Goal: Task Accomplishment & Management: Manage account settings

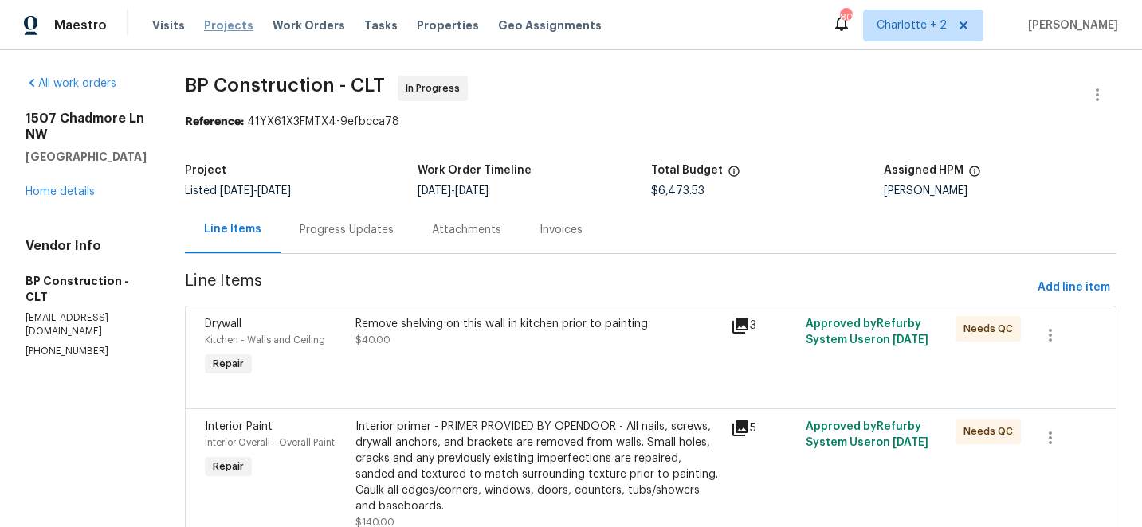
click at [225, 26] on span "Projects" at bounding box center [228, 26] width 49 height 16
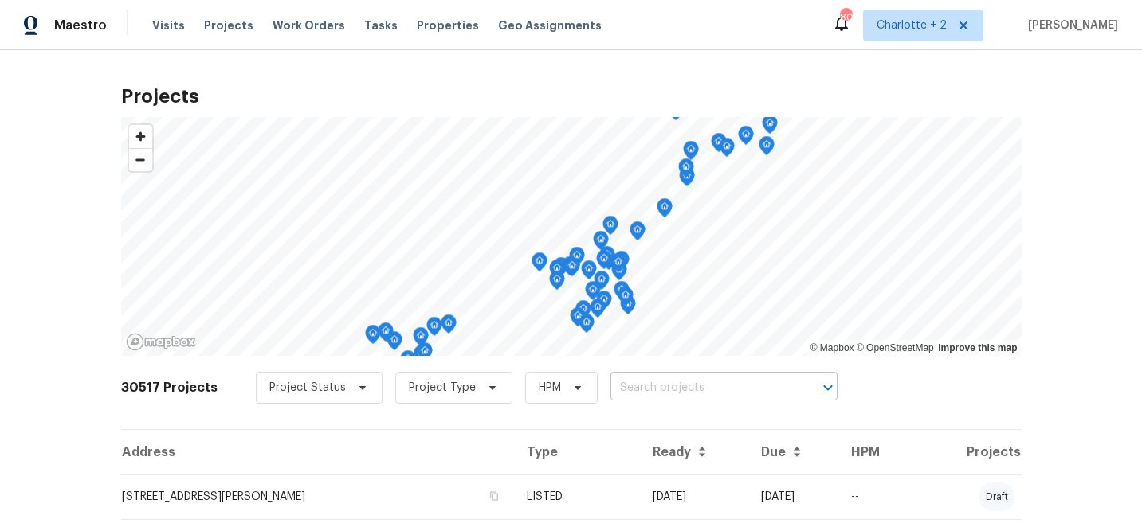
click at [631, 391] on input "text" at bounding box center [701, 388] width 182 height 25
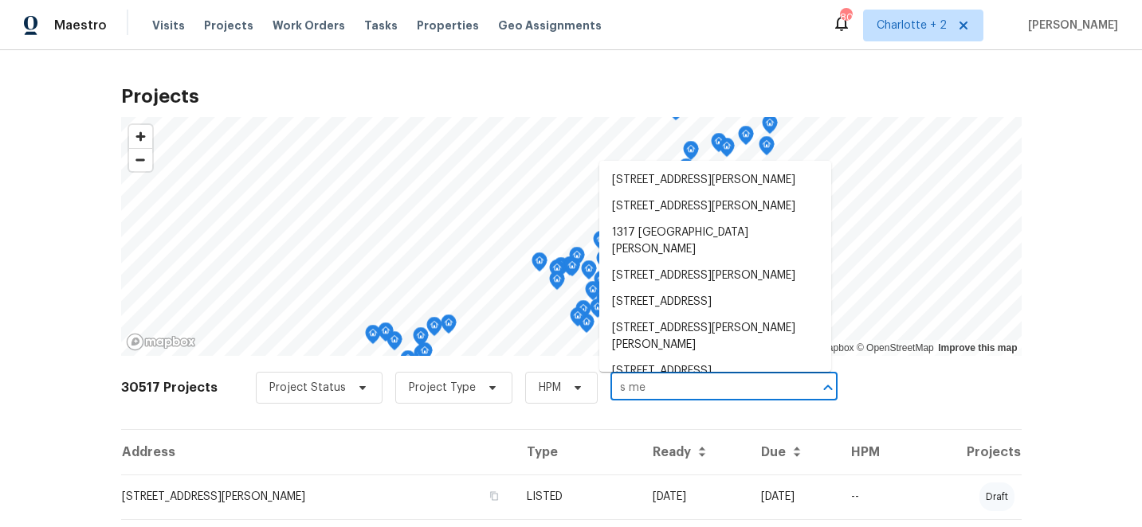
type input "s meb"
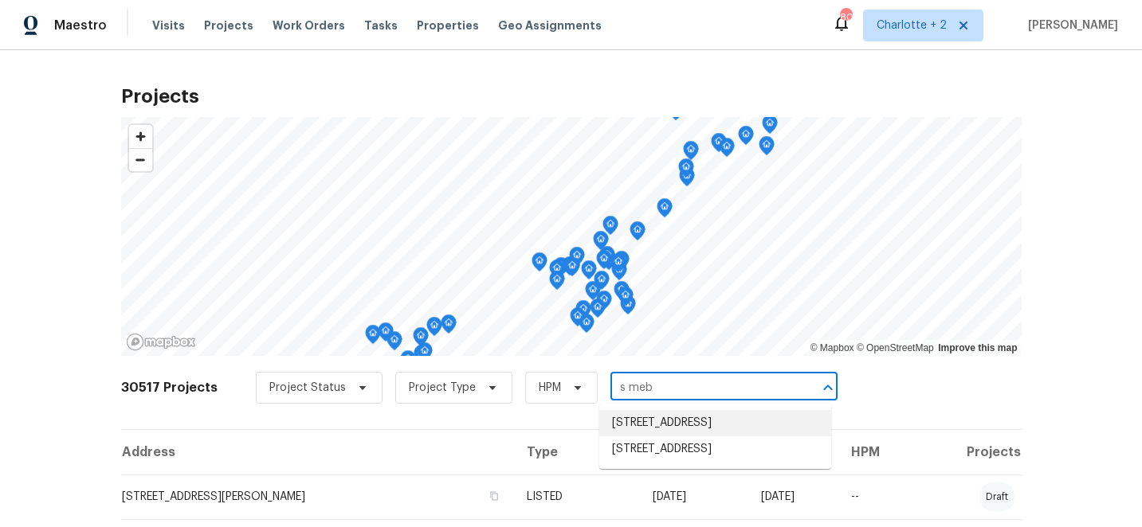
click at [662, 433] on li "[STREET_ADDRESS]" at bounding box center [715, 423] width 232 height 26
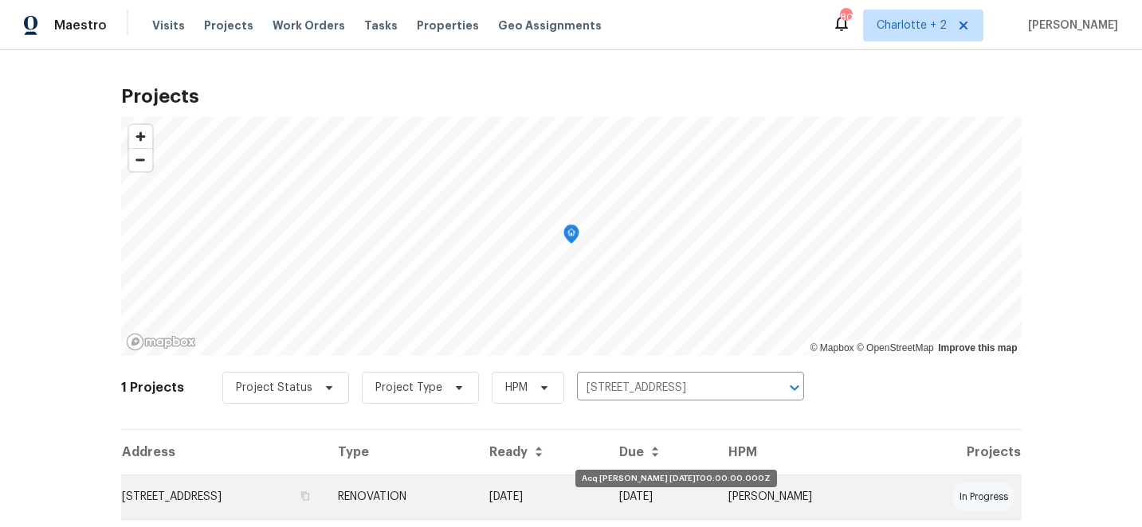
click at [607, 502] on td "[DATE]" at bounding box center [541, 497] width 131 height 45
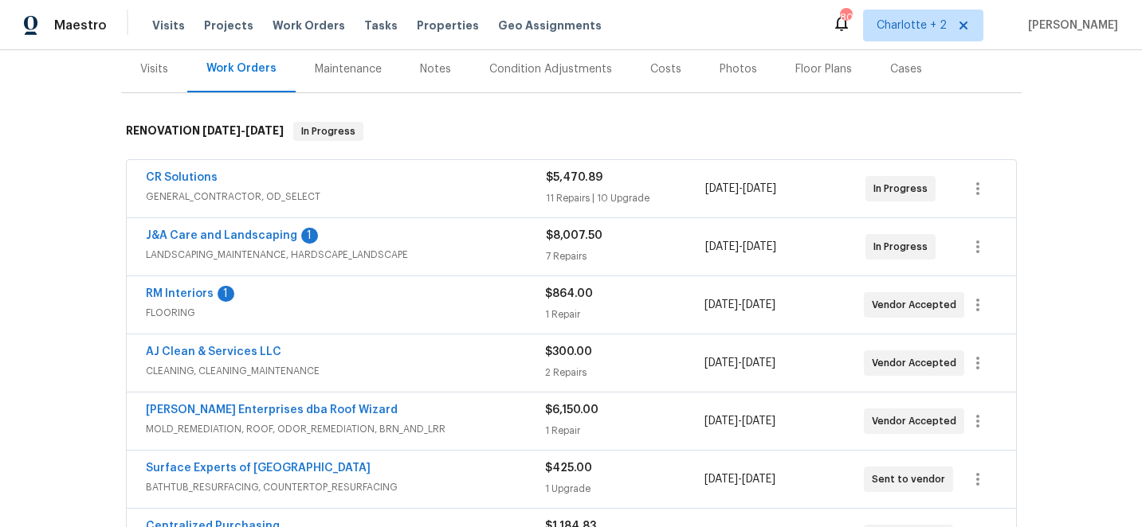
scroll to position [245, 0]
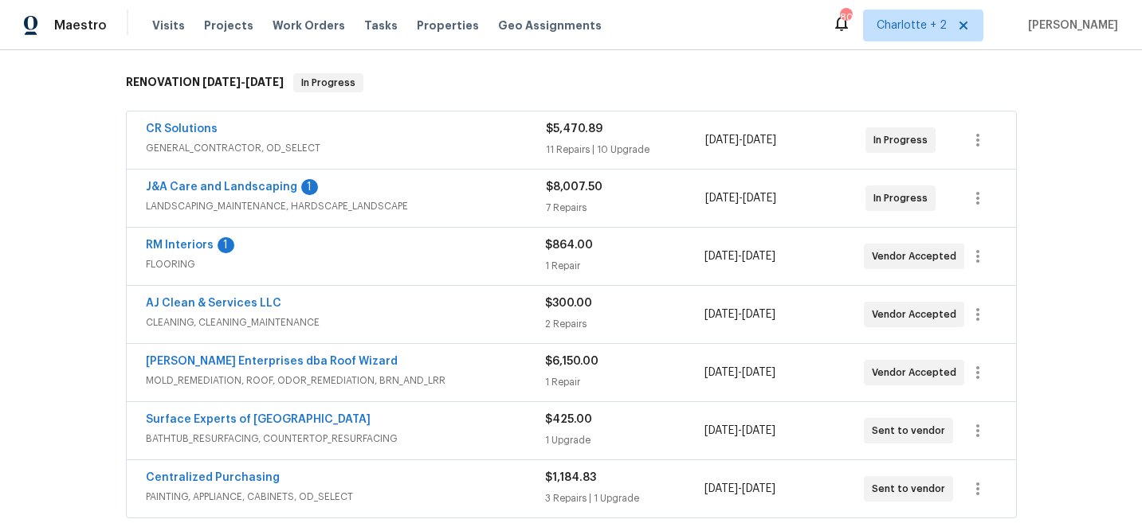
click at [170, 237] on span "RM Interiors" at bounding box center [180, 245] width 68 height 16
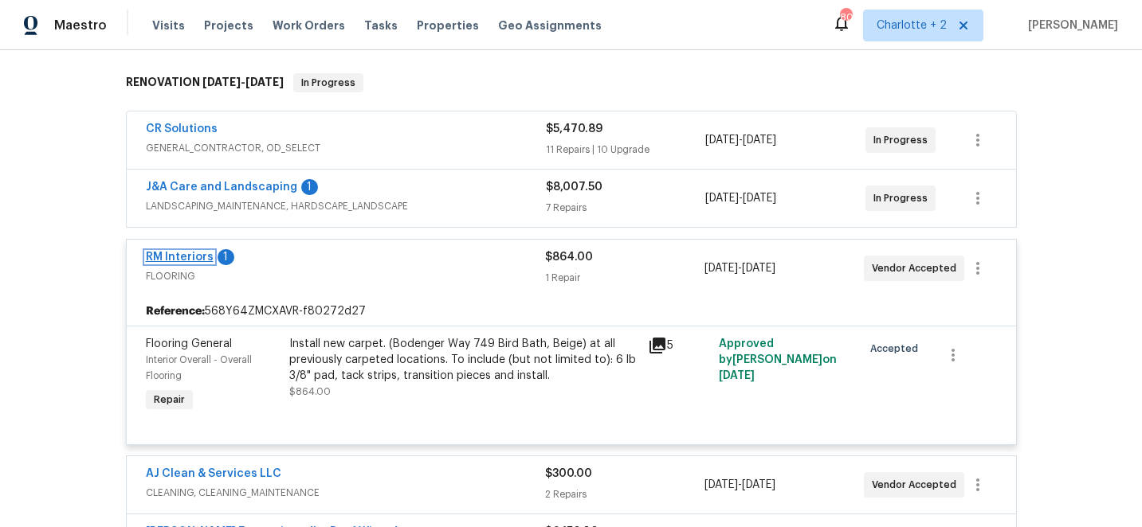
click at [178, 256] on link "RM Interiors" at bounding box center [180, 257] width 68 height 11
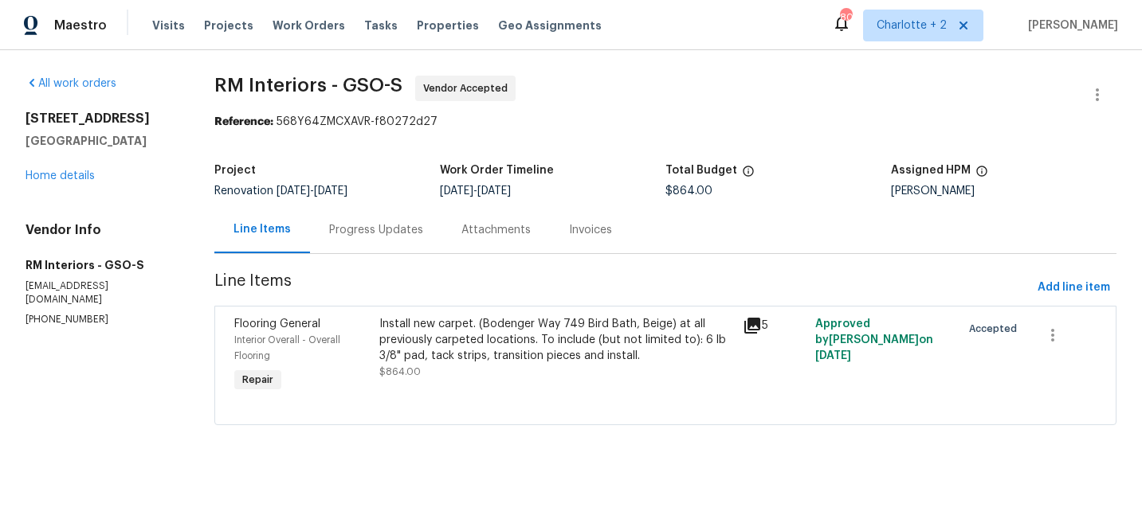
click at [356, 229] on div "Progress Updates" at bounding box center [376, 230] width 94 height 16
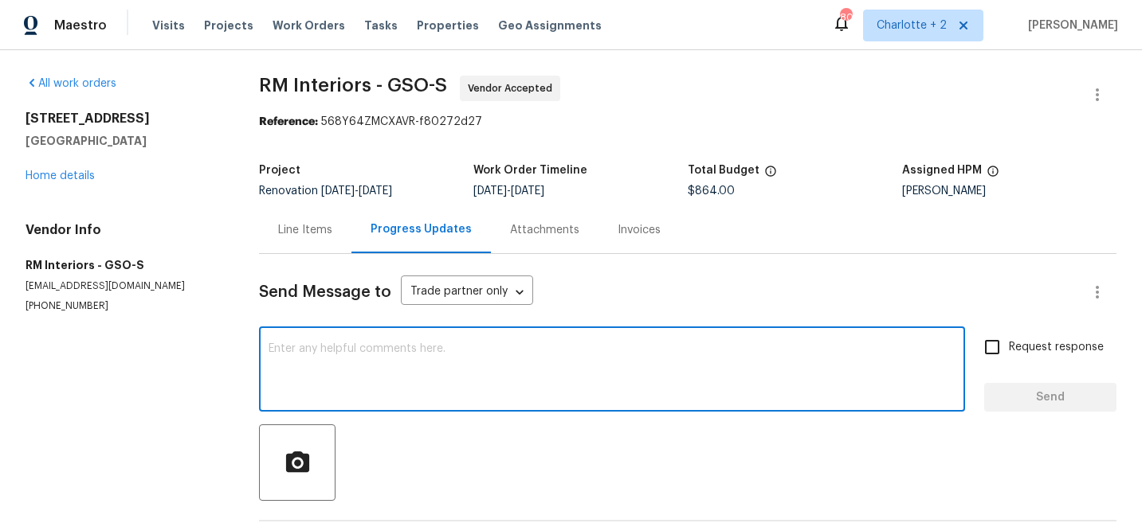
click at [382, 347] on textarea at bounding box center [611, 371] width 687 height 56
type textarea "Checking back for your quote?"
click at [995, 343] on input "Request response" at bounding box center [991, 347] width 33 height 33
checkbox input "true"
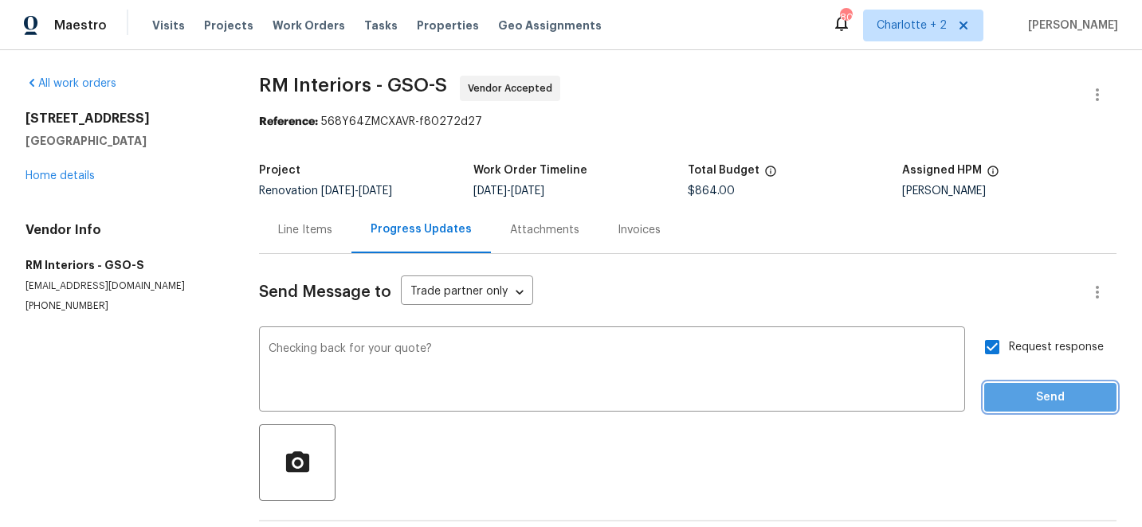
click at [1049, 390] on span "Send" at bounding box center [1050, 398] width 107 height 20
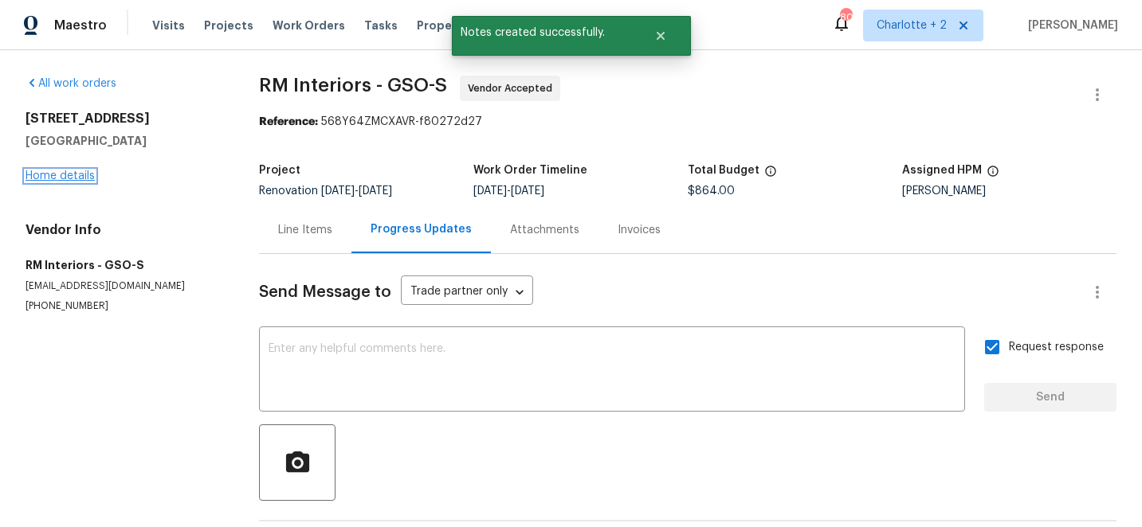
click at [58, 174] on link "Home details" at bounding box center [59, 175] width 69 height 11
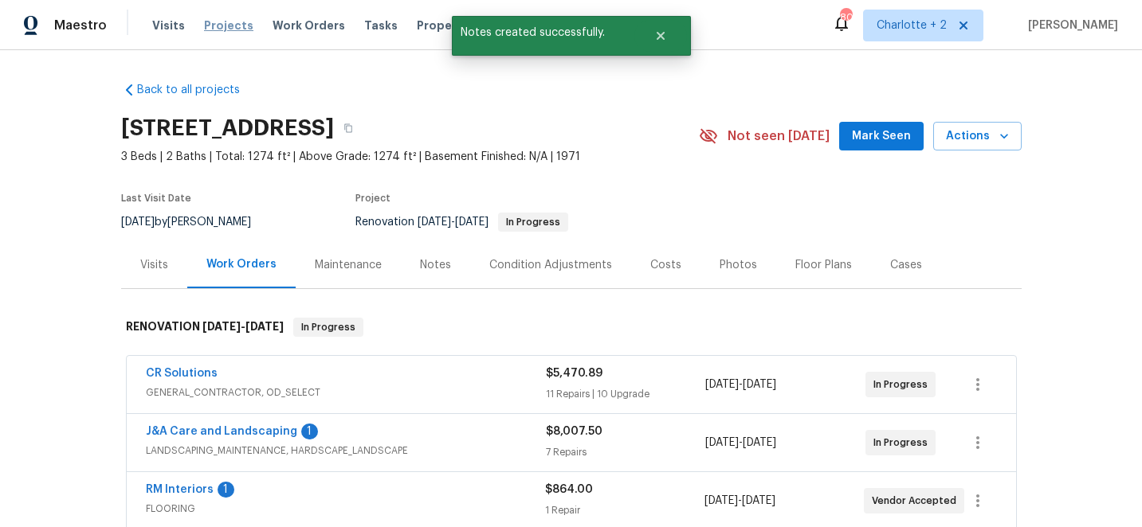
click at [213, 27] on span "Projects" at bounding box center [228, 26] width 49 height 16
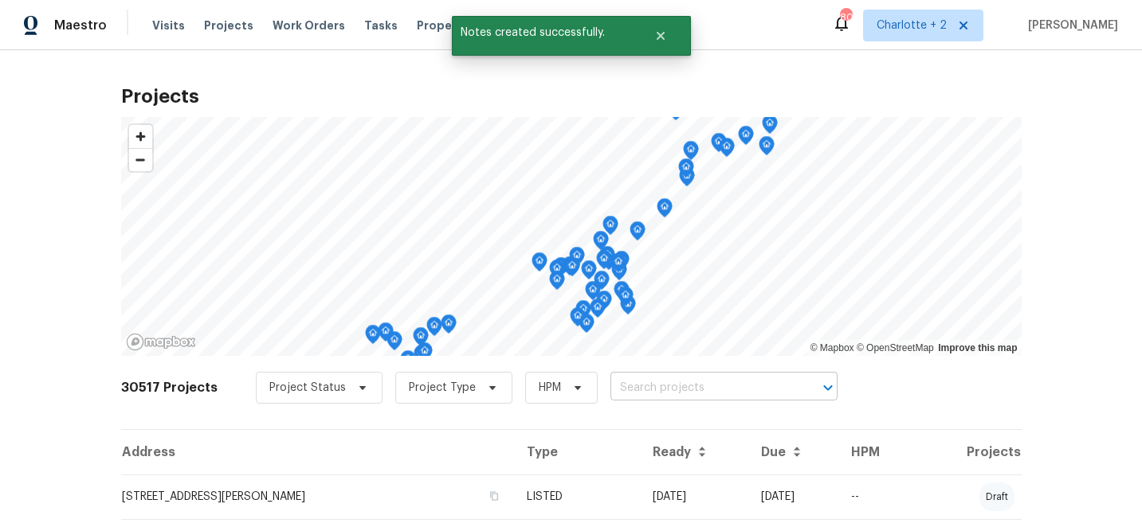
click at [628, 382] on input "text" at bounding box center [701, 388] width 182 height 25
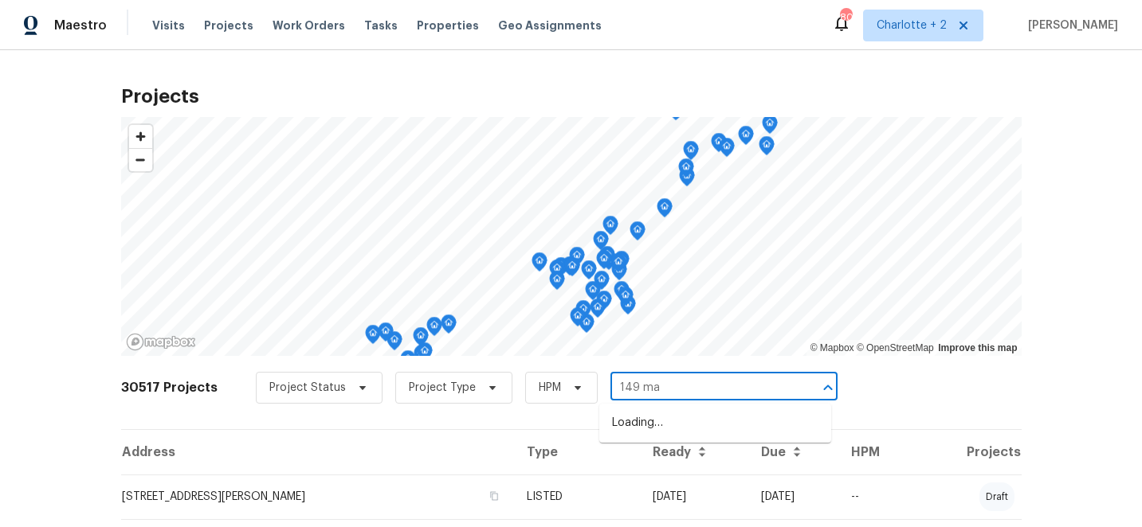
type input "149 mar"
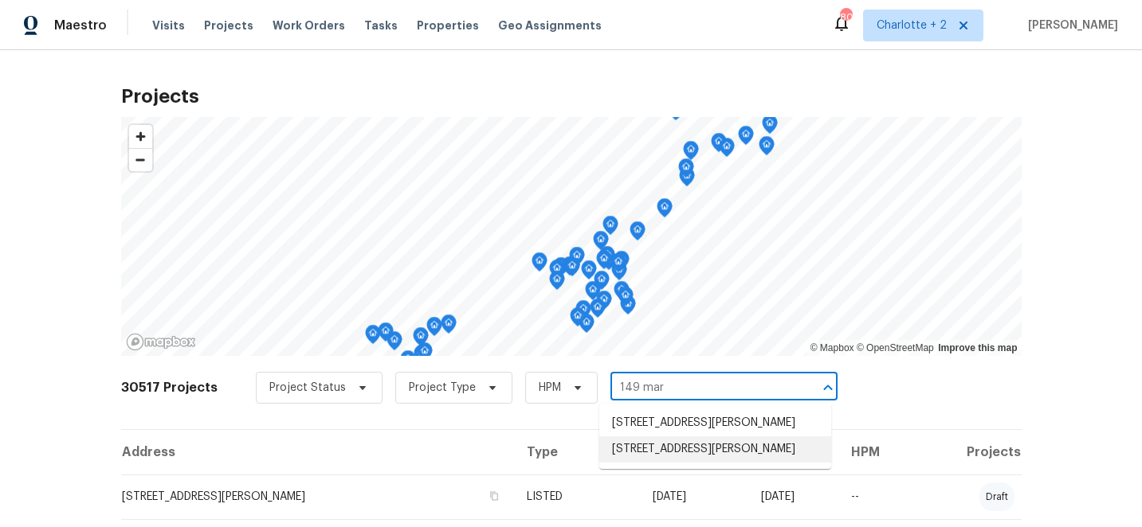
click at [666, 444] on li "[STREET_ADDRESS][PERSON_NAME]" at bounding box center [715, 450] width 232 height 26
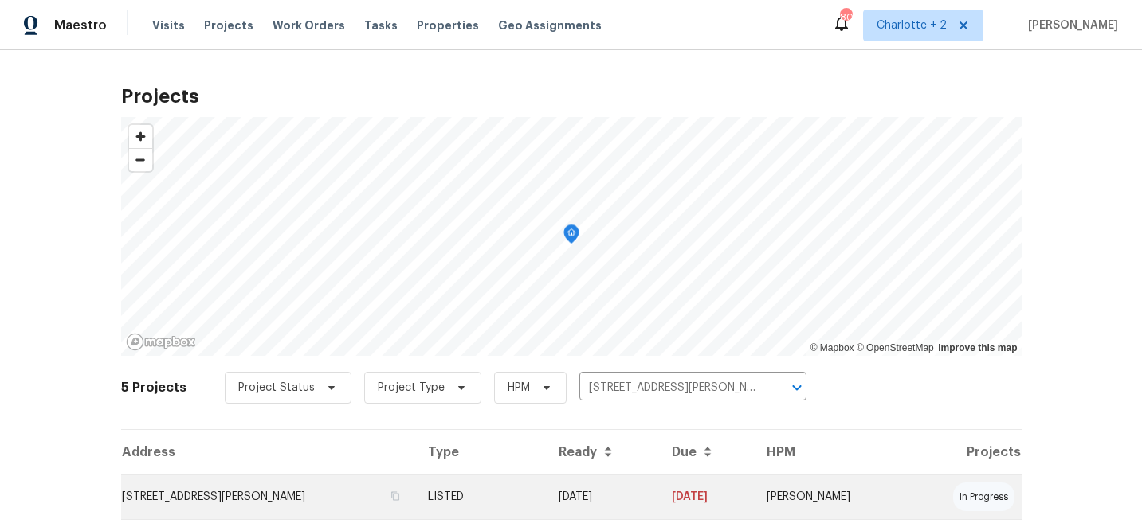
click at [645, 493] on td "[DATE]" at bounding box center [602, 497] width 113 height 45
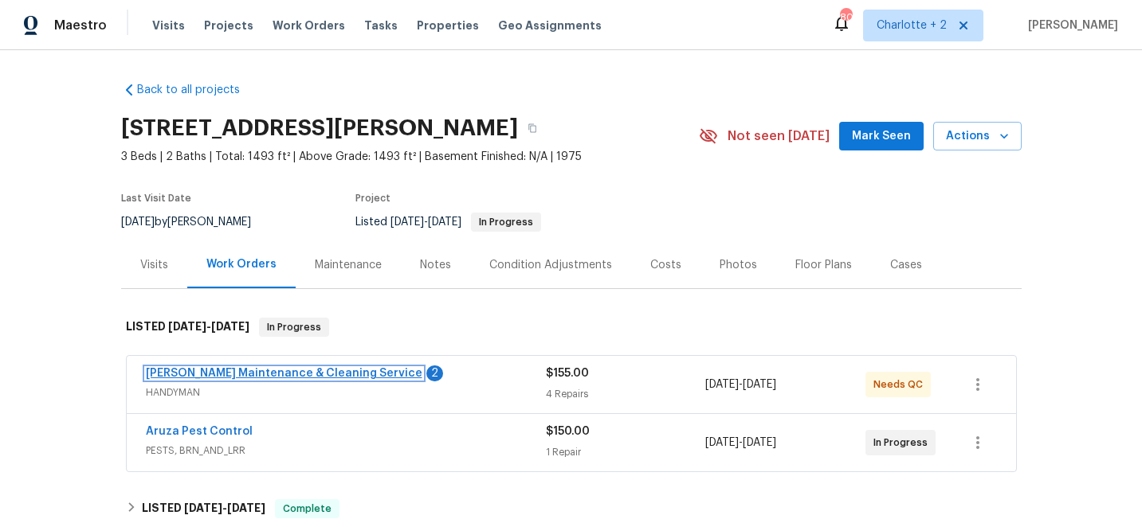
click at [218, 373] on link "[PERSON_NAME] Maintenance & Cleaning Service" at bounding box center [284, 373] width 276 height 11
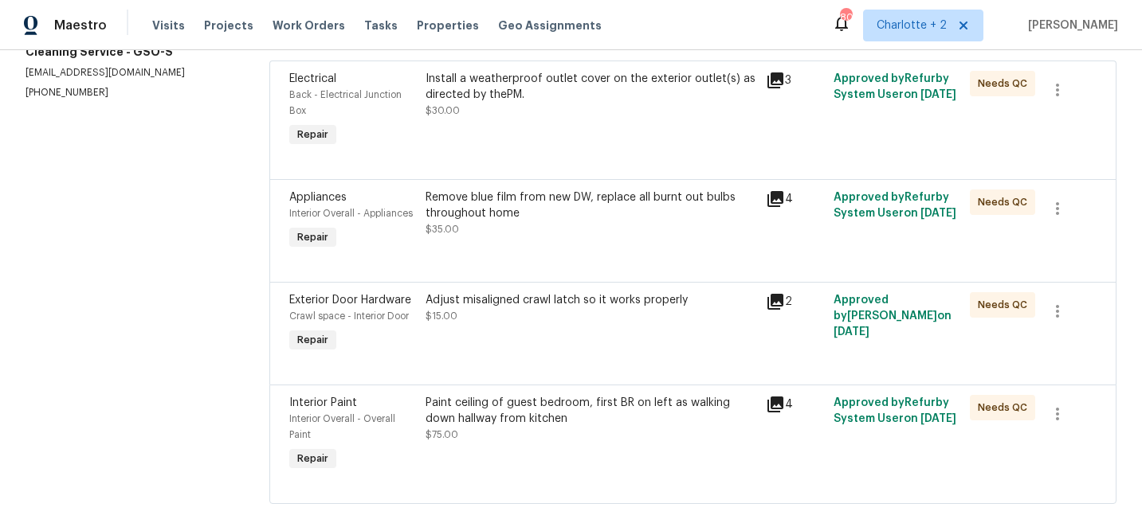
scroll to position [247, 0]
click at [511, 408] on div "Paint ceiling of guest bedroom, first BR on left as walking down hallway from k…" at bounding box center [590, 410] width 331 height 32
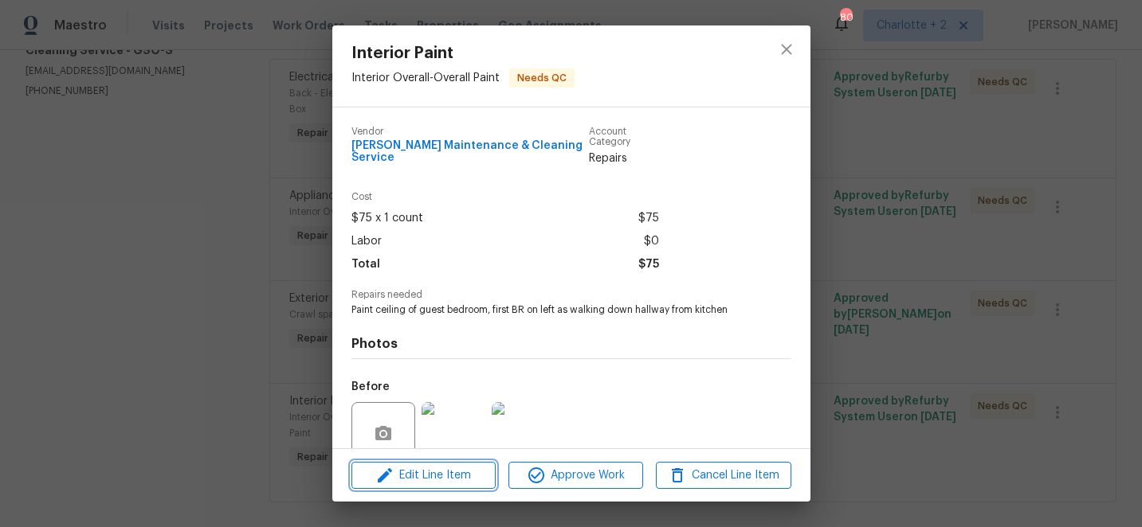
click at [413, 475] on span "Edit Line Item" at bounding box center [423, 476] width 135 height 20
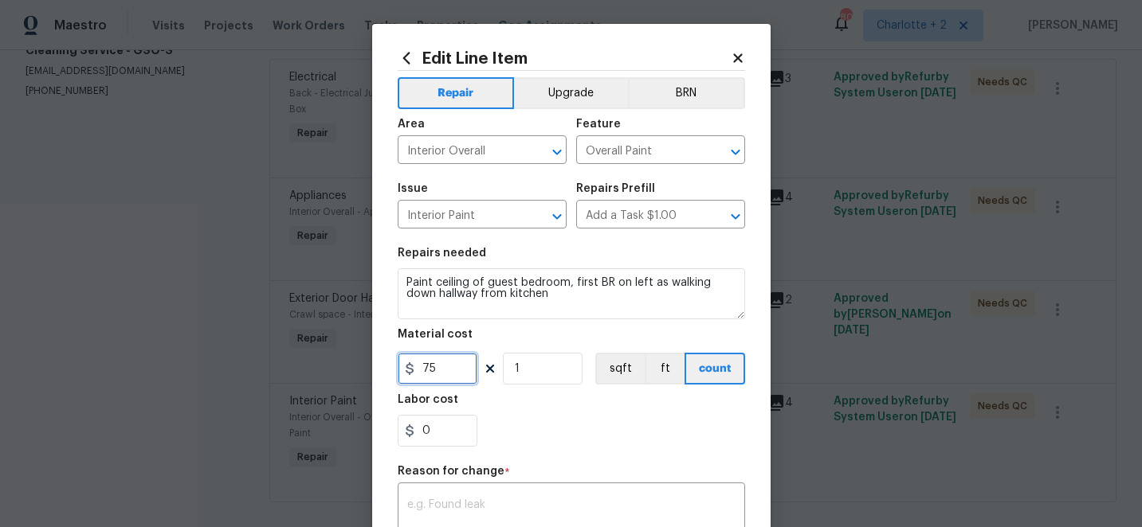
click at [428, 373] on input "75" at bounding box center [437, 369] width 80 height 32
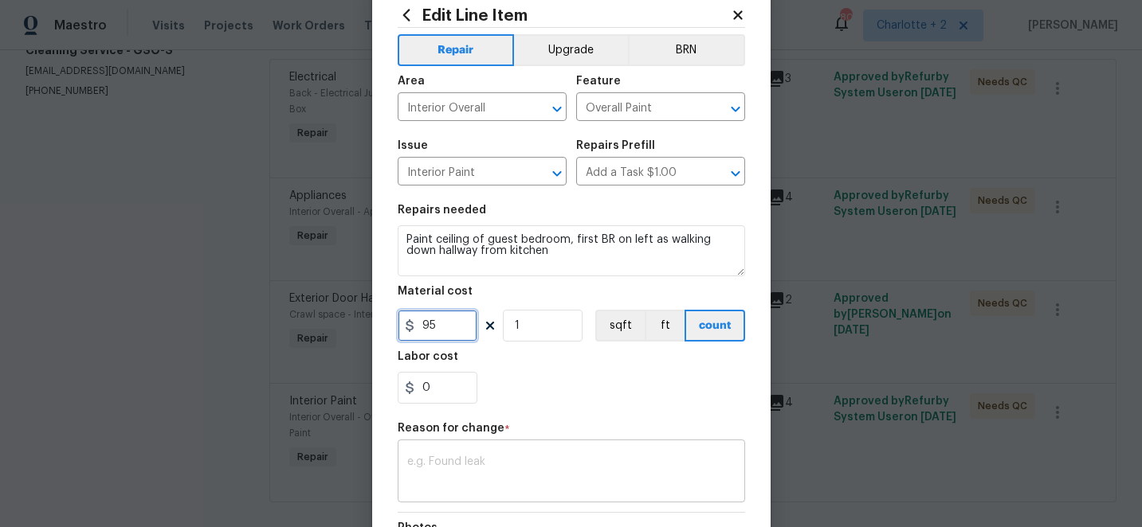
scroll to position [42, 0]
type input "95"
click at [474, 458] on textarea at bounding box center [571, 473] width 328 height 33
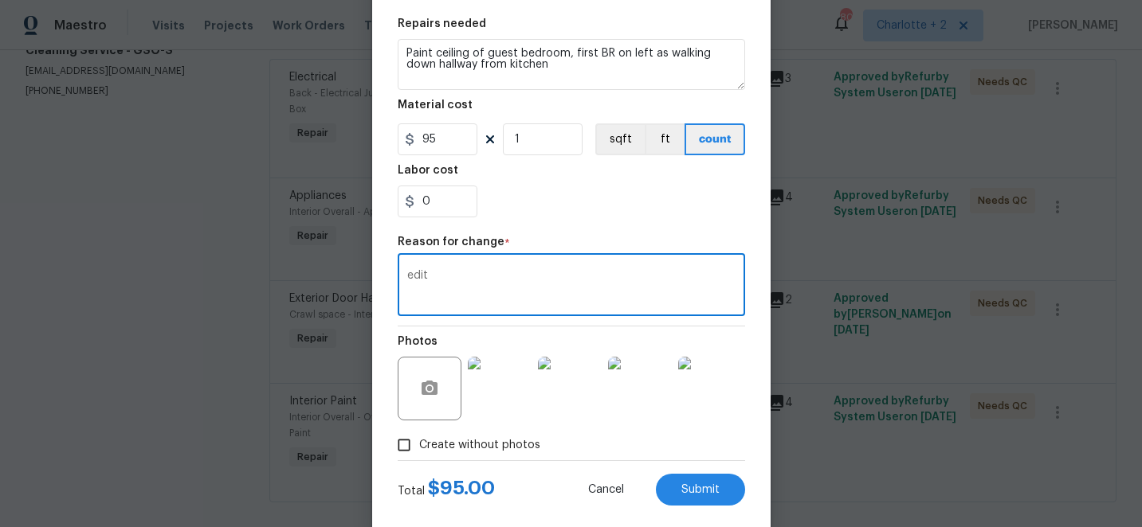
scroll to position [258, 0]
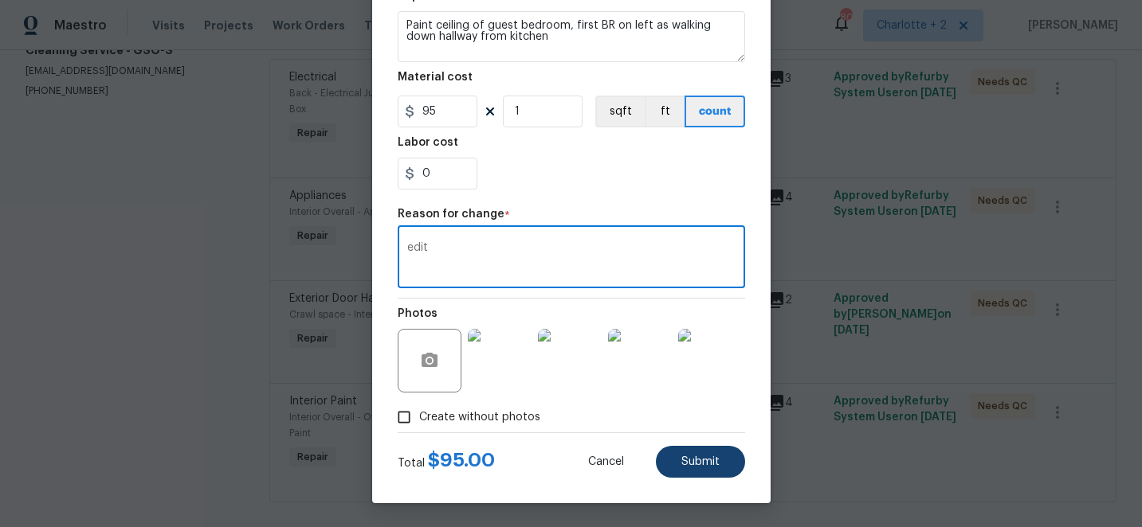
type textarea "edit"
click at [703, 460] on span "Submit" at bounding box center [700, 462] width 38 height 12
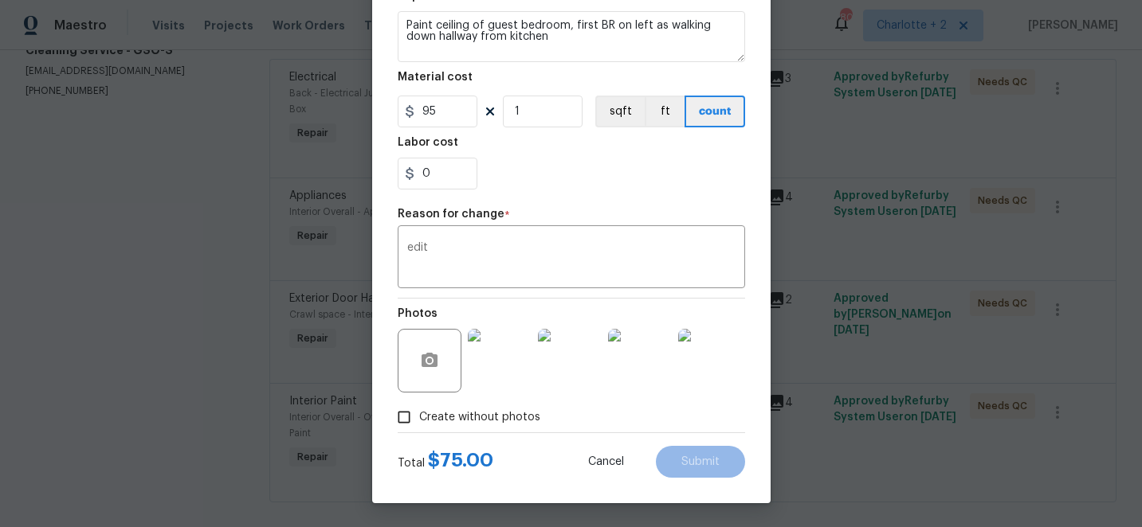
type input "75"
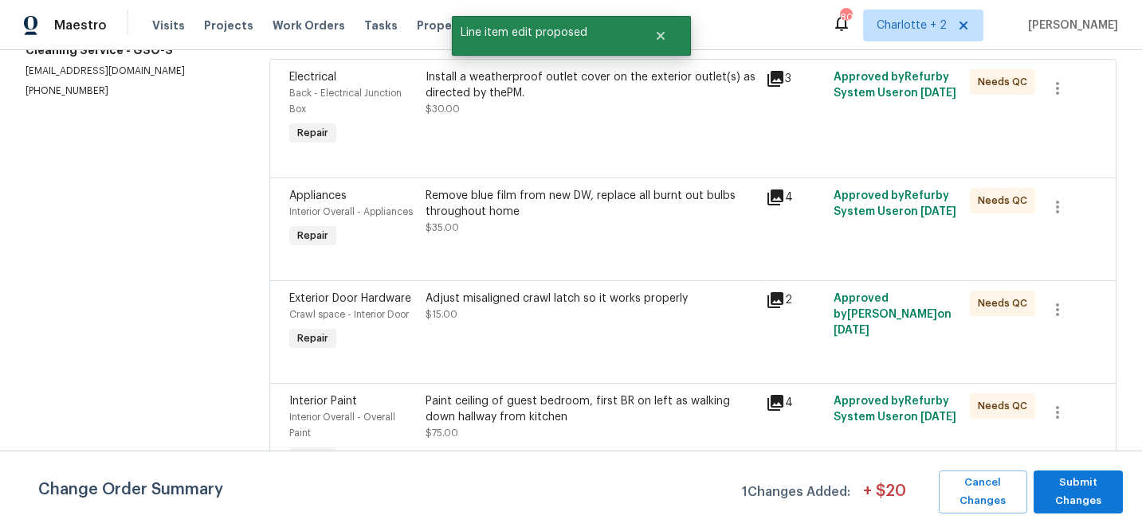
scroll to position [0, 0]
click at [1083, 484] on span "Submit Changes" at bounding box center [1077, 492] width 73 height 37
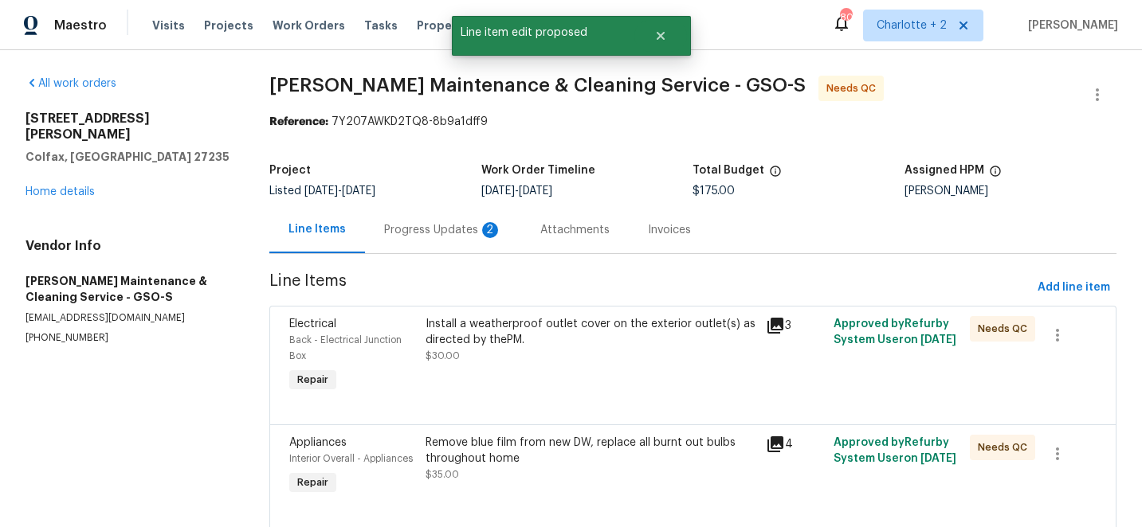
click at [514, 339] on div "Install a weatherproof outlet cover on the exterior outlet(s) as directed by th…" at bounding box center [590, 332] width 331 height 32
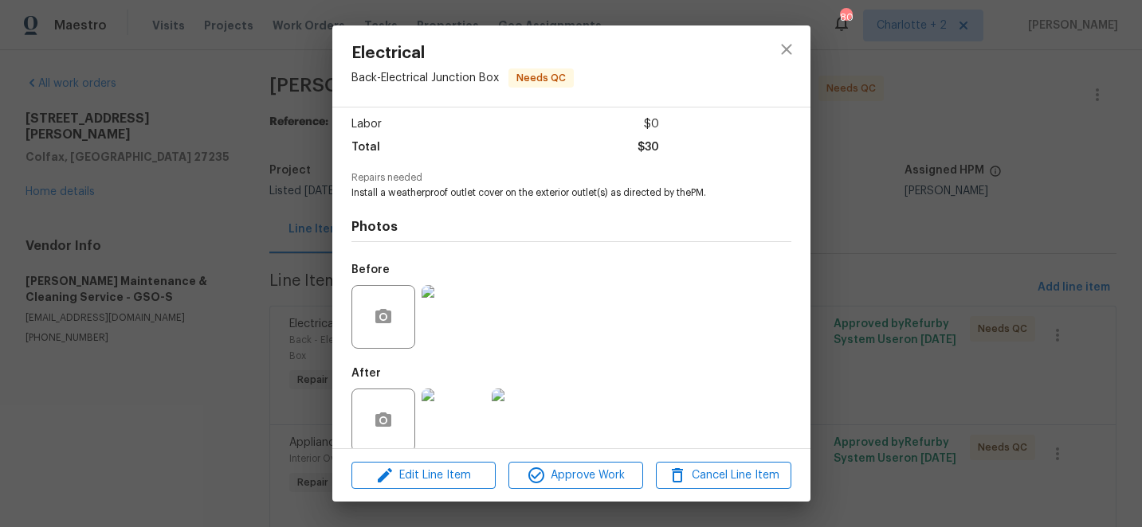
scroll to position [126, 0]
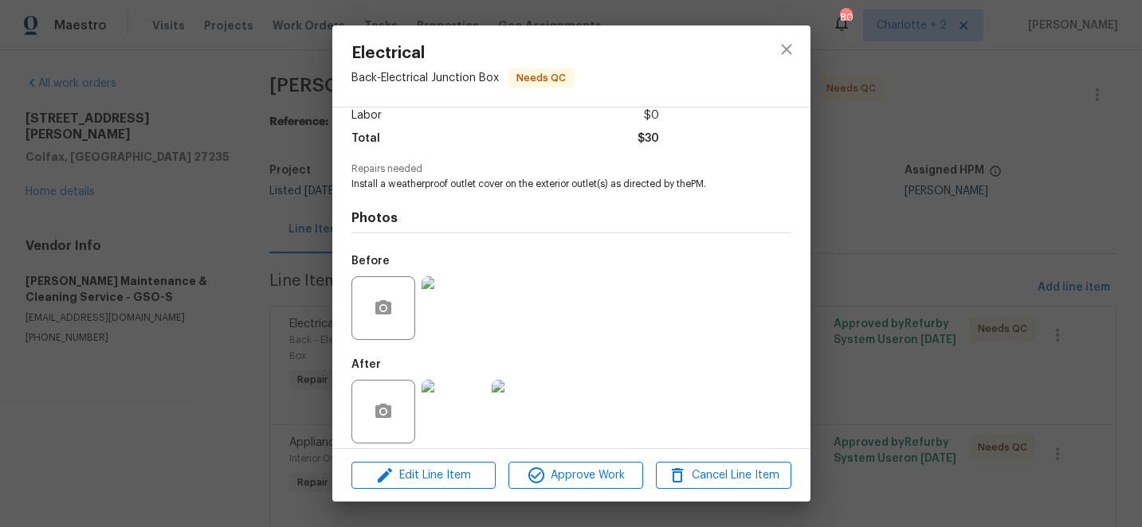
click at [452, 299] on img at bounding box center [453, 308] width 64 height 64
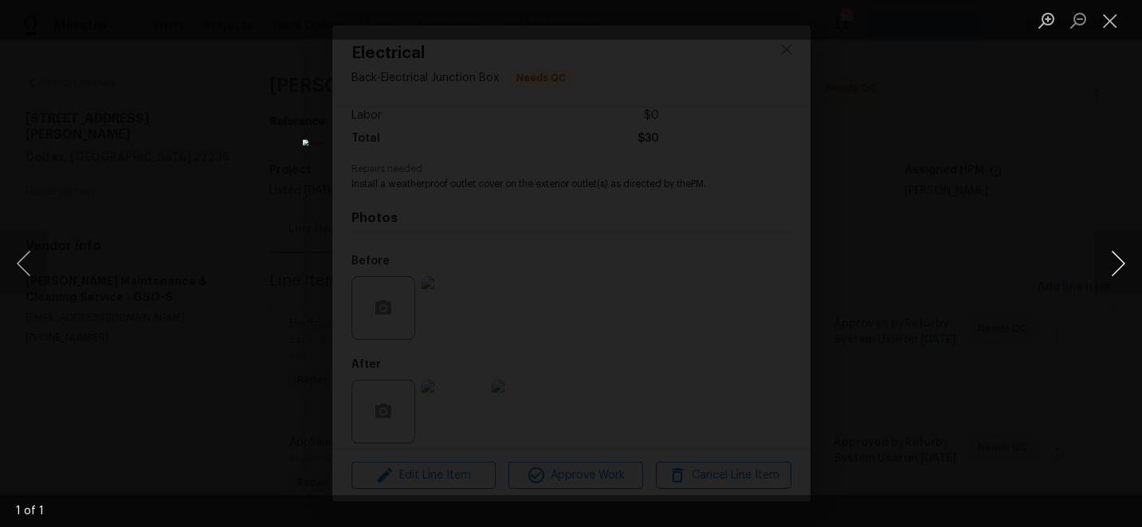
click at [1115, 267] on button "Next image" at bounding box center [1118, 264] width 48 height 64
click at [1111, 25] on button "Close lightbox" at bounding box center [1110, 20] width 32 height 28
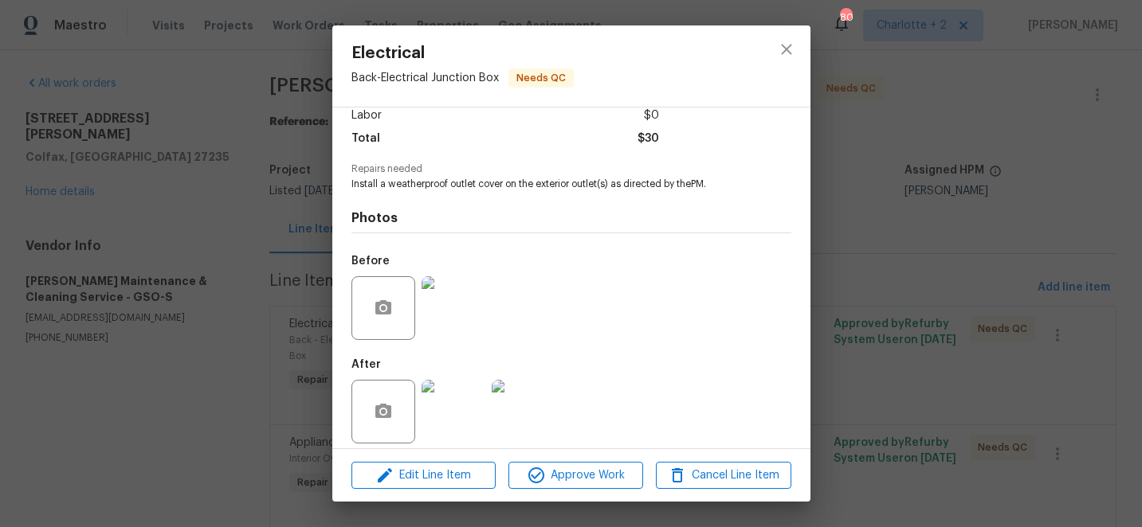
click at [464, 401] on img at bounding box center [453, 412] width 64 height 64
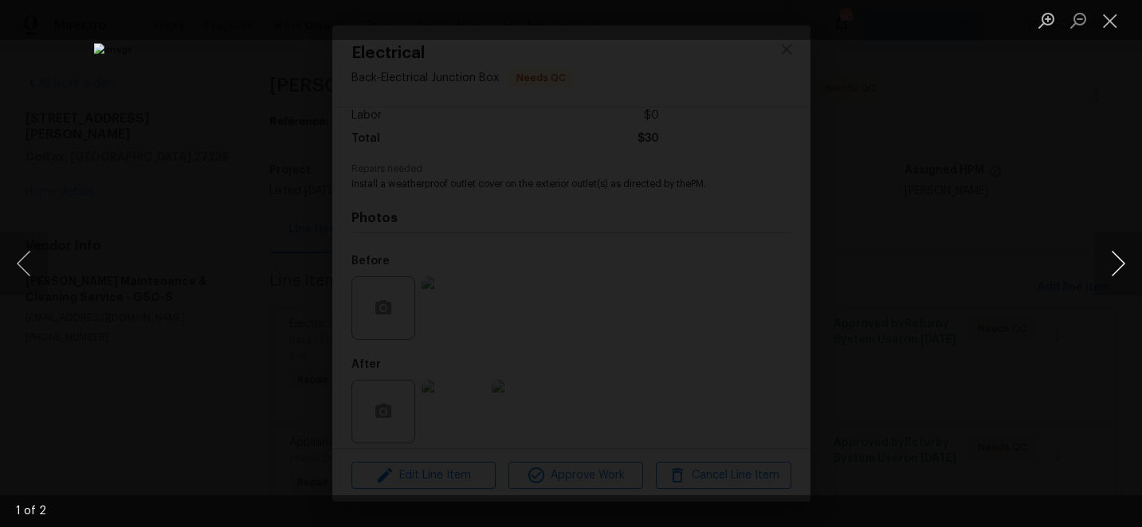
click at [1117, 266] on button "Next image" at bounding box center [1118, 264] width 48 height 64
click at [1109, 22] on button "Close lightbox" at bounding box center [1110, 20] width 32 height 28
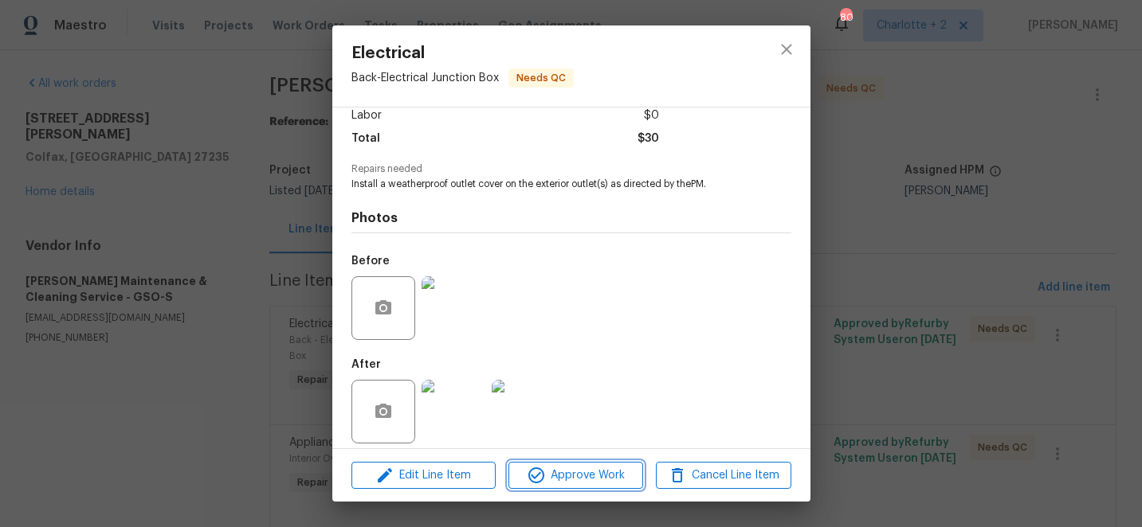
click at [606, 476] on span "Approve Work" at bounding box center [575, 476] width 125 height 20
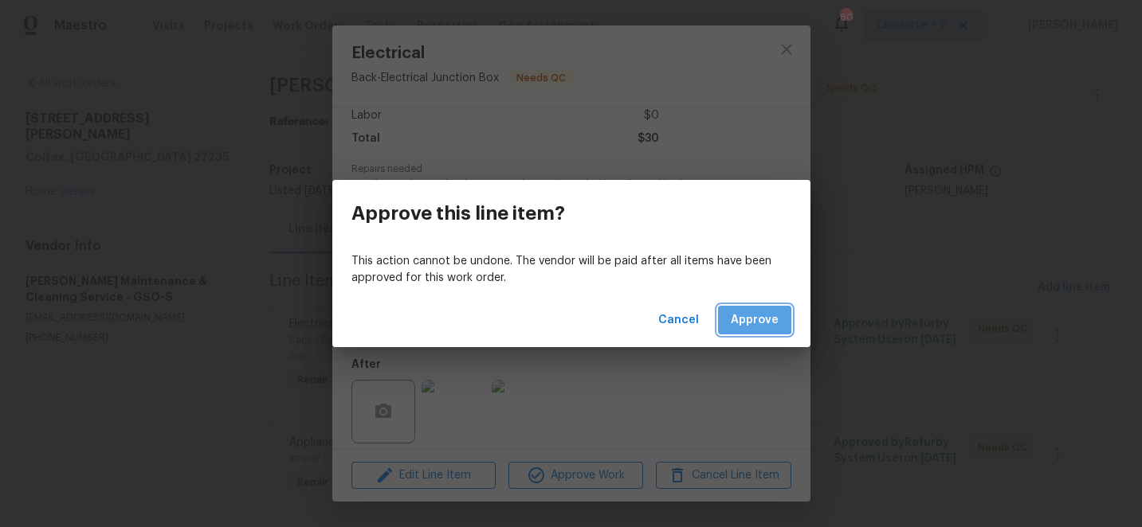
click at [745, 315] on span "Approve" at bounding box center [754, 321] width 48 height 20
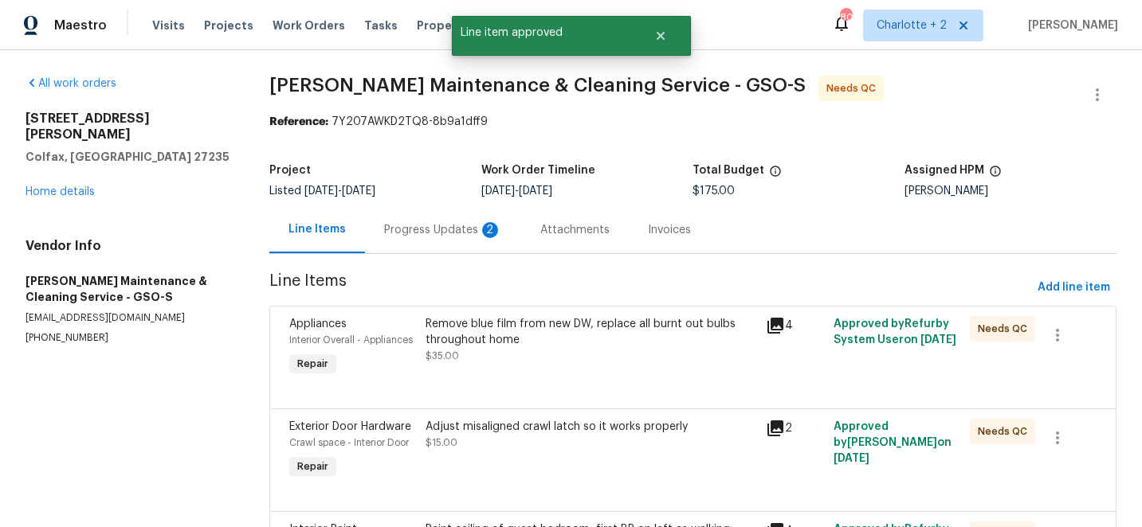
click at [528, 335] on div "Remove blue film from new DW, replace all burnt out bulbs throughout home" at bounding box center [590, 332] width 331 height 32
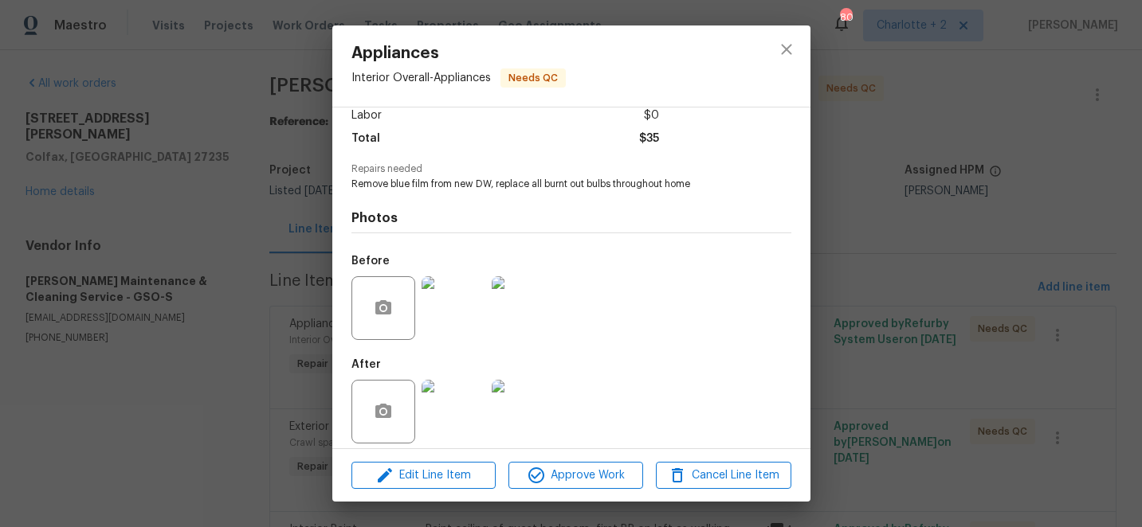
click at [455, 311] on img at bounding box center [453, 308] width 64 height 64
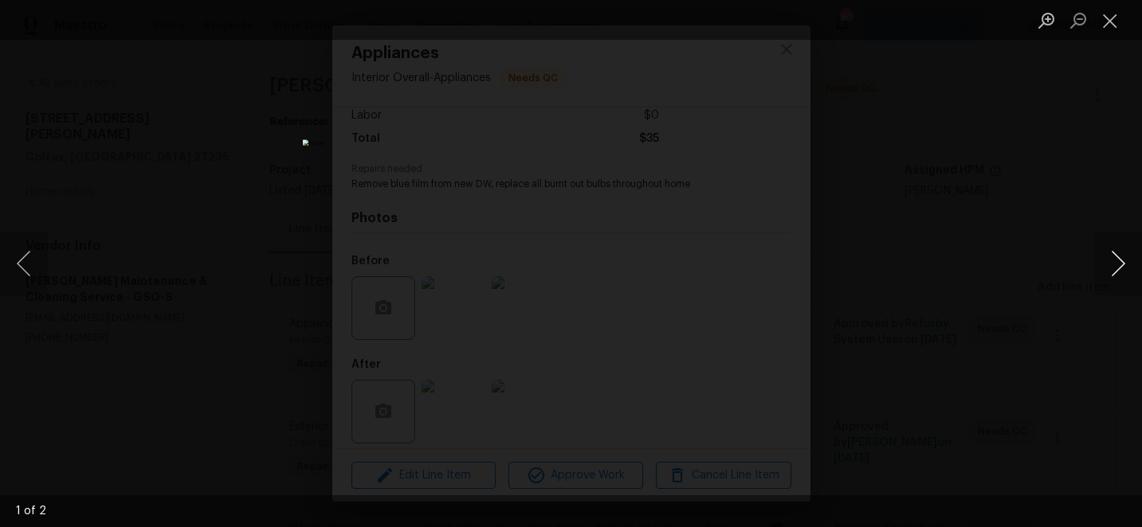
click at [1118, 265] on button "Next image" at bounding box center [1118, 264] width 48 height 64
click at [1107, 24] on button "Close lightbox" at bounding box center [1110, 20] width 32 height 28
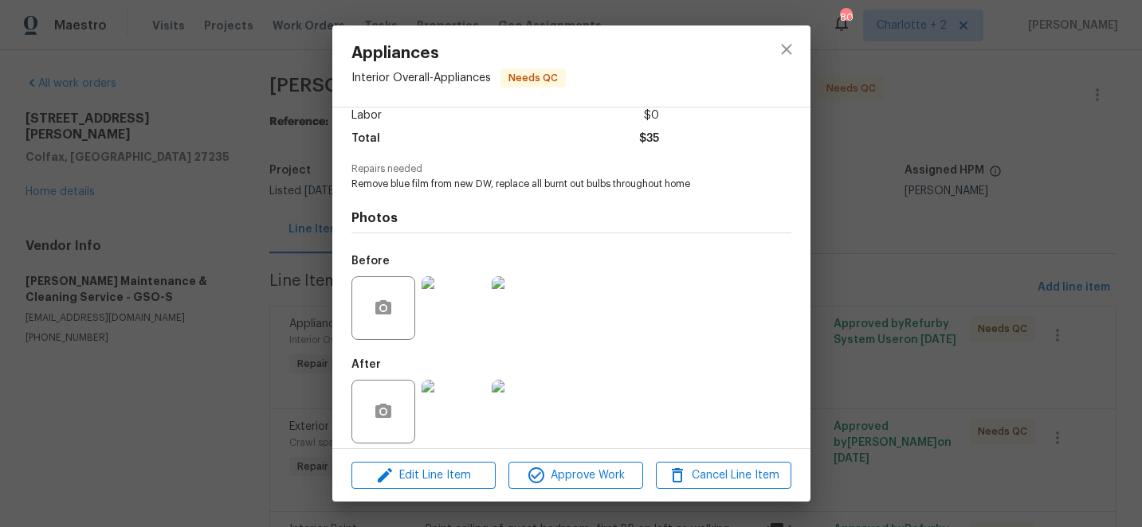
click at [476, 398] on img at bounding box center [453, 412] width 64 height 64
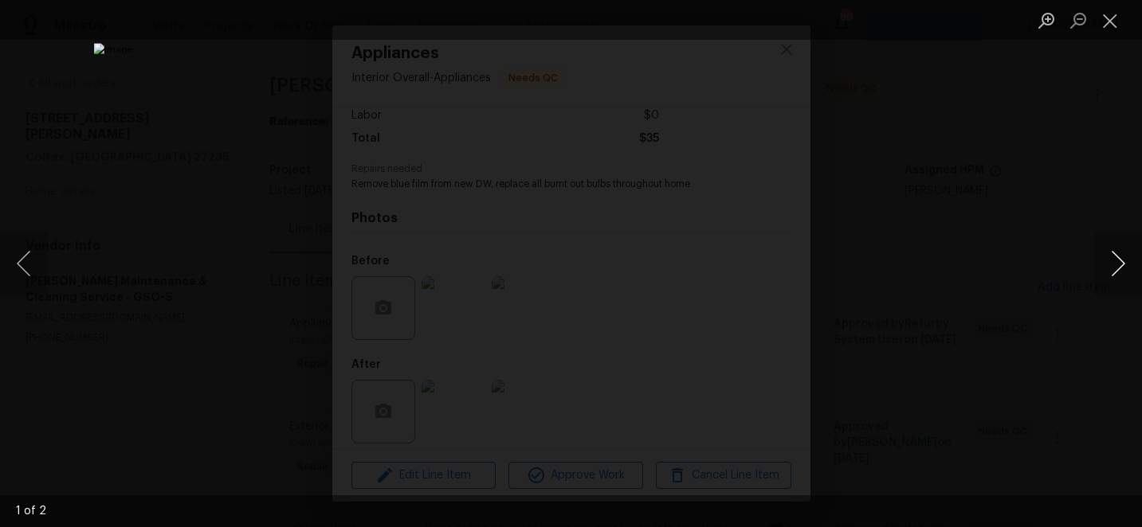
click at [1114, 265] on button "Next image" at bounding box center [1118, 264] width 48 height 64
click at [1109, 27] on button "Close lightbox" at bounding box center [1110, 20] width 32 height 28
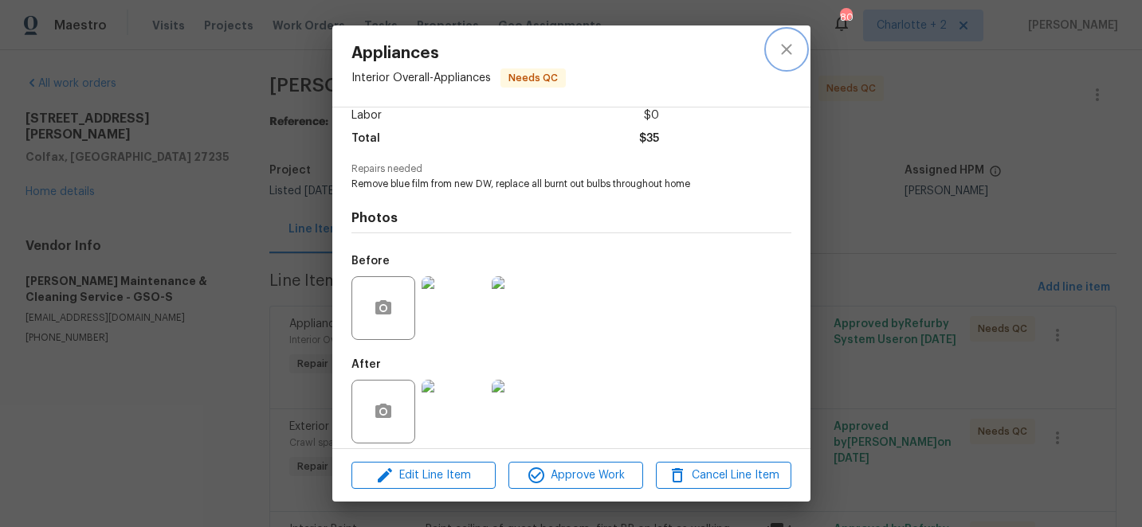
click at [785, 49] on icon "close" at bounding box center [786, 49] width 10 height 10
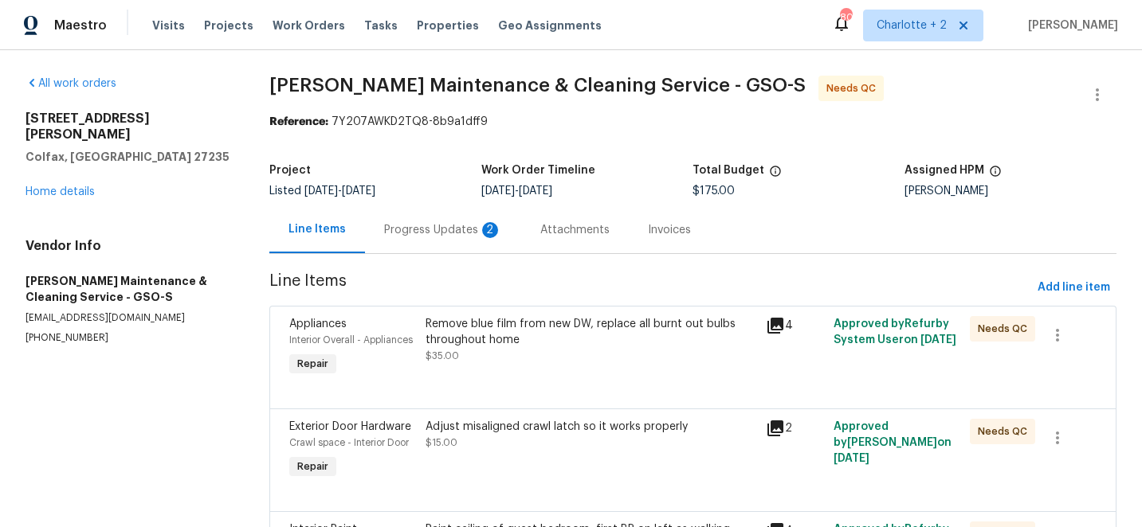
click at [514, 444] on div "Adjust misaligned crawl latch so it works properly $15.00" at bounding box center [590, 435] width 331 height 32
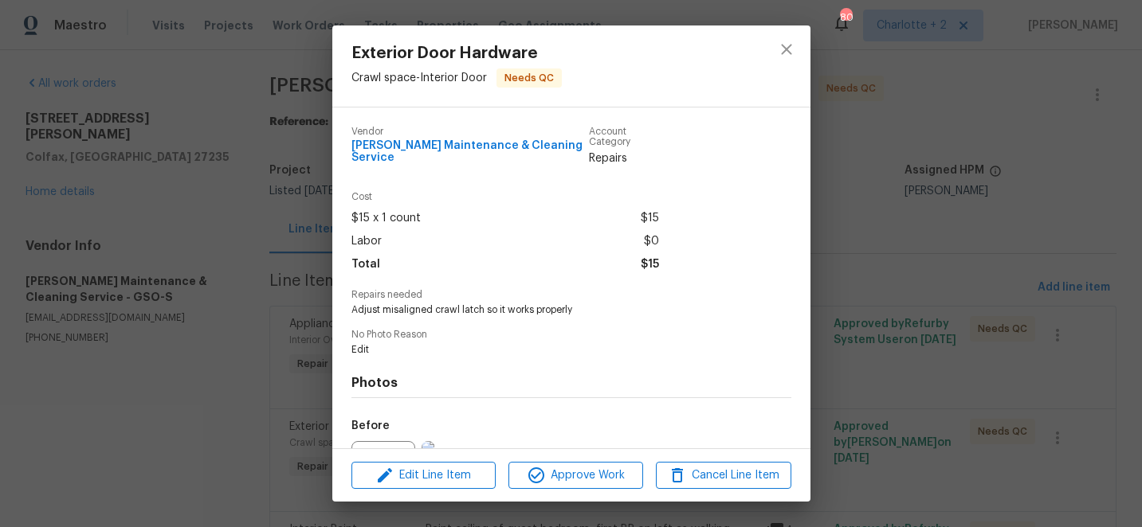
scroll to position [166, 0]
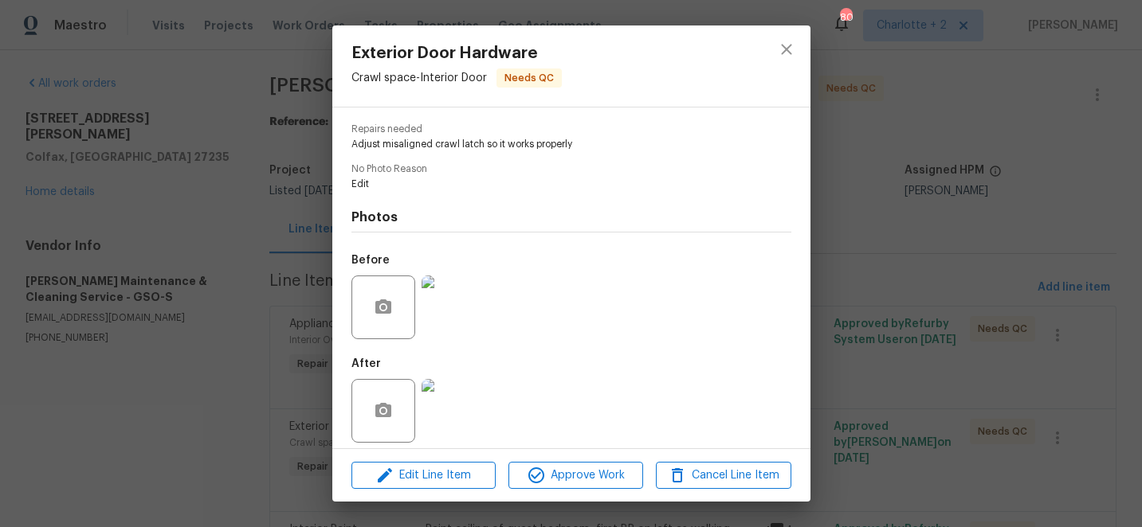
click at [457, 391] on img at bounding box center [453, 411] width 64 height 64
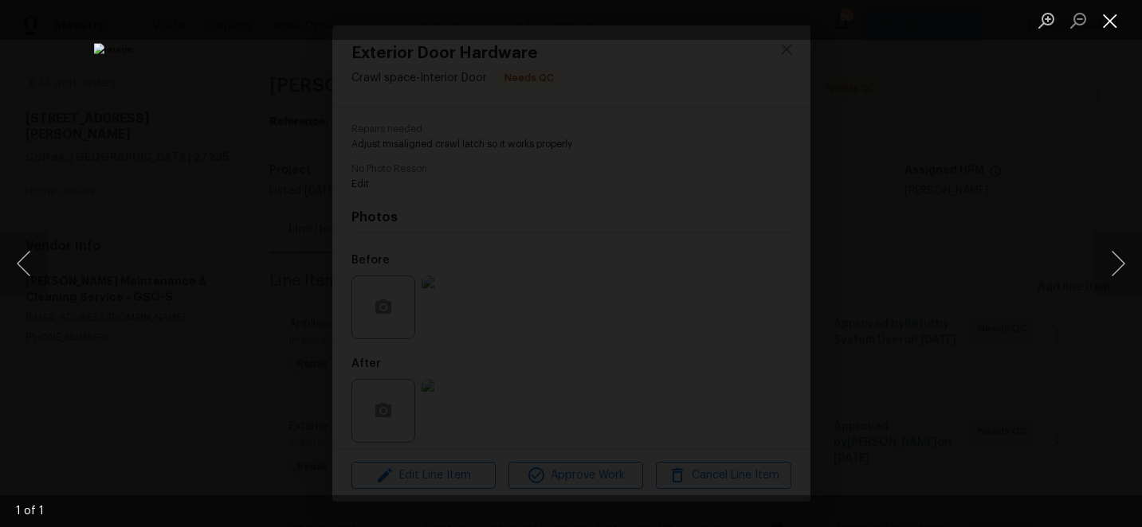
click at [1108, 23] on button "Close lightbox" at bounding box center [1110, 20] width 32 height 28
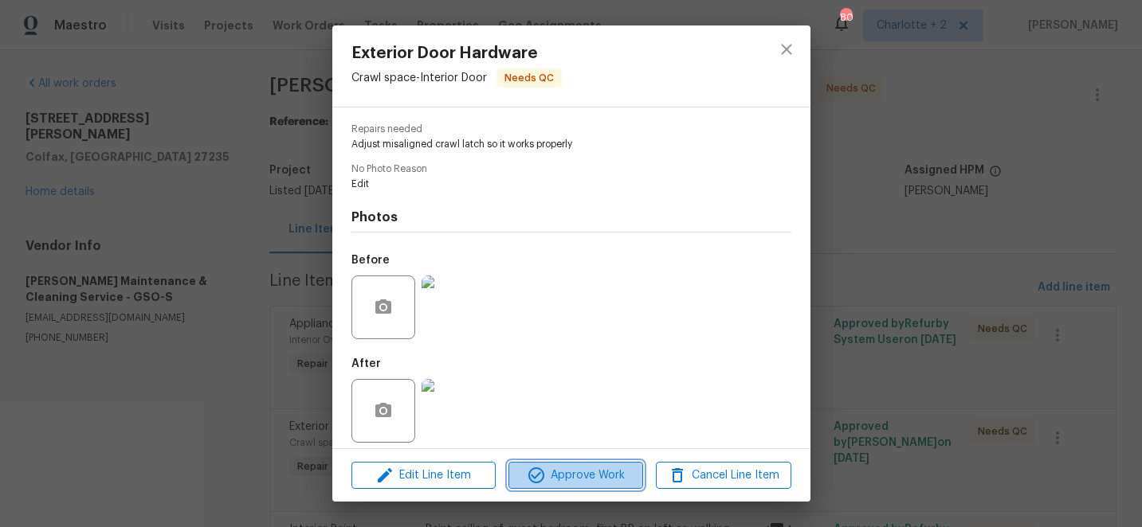
click at [609, 477] on span "Approve Work" at bounding box center [575, 476] width 125 height 20
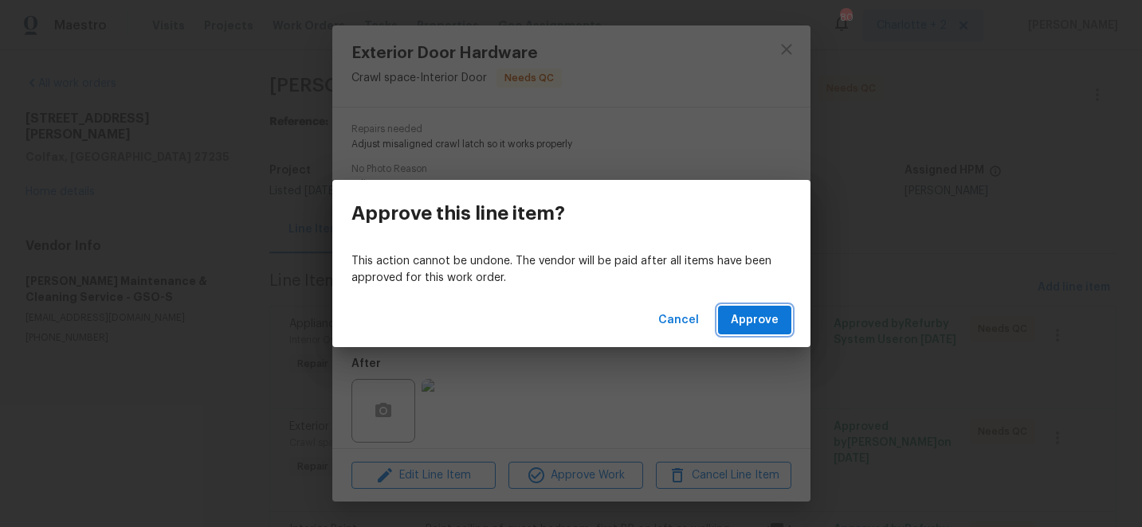
click at [774, 315] on span "Approve" at bounding box center [754, 321] width 48 height 20
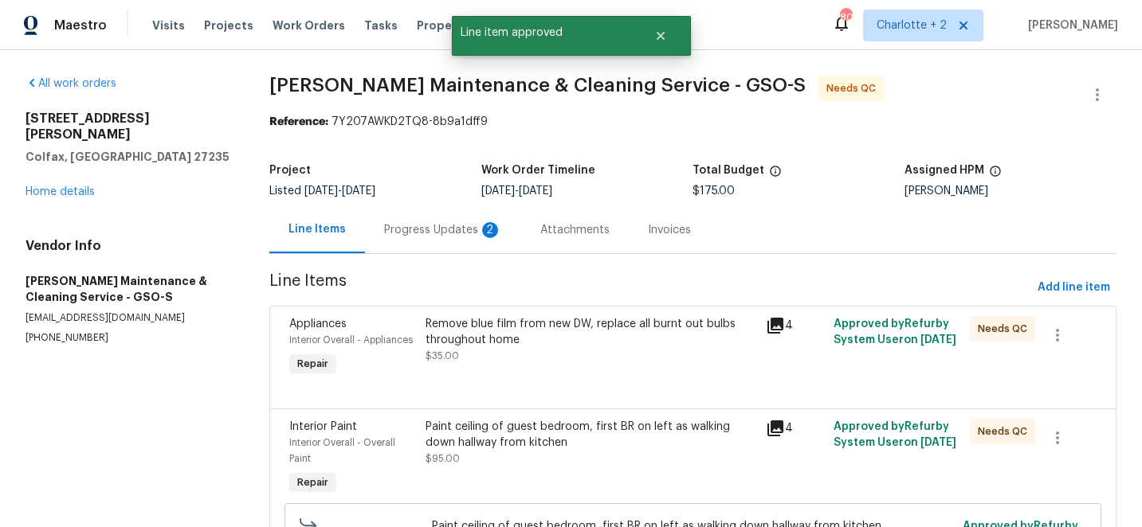
click at [558, 436] on div "Paint ceiling of guest bedroom, first BR on left as walking down hallway from k…" at bounding box center [590, 435] width 331 height 32
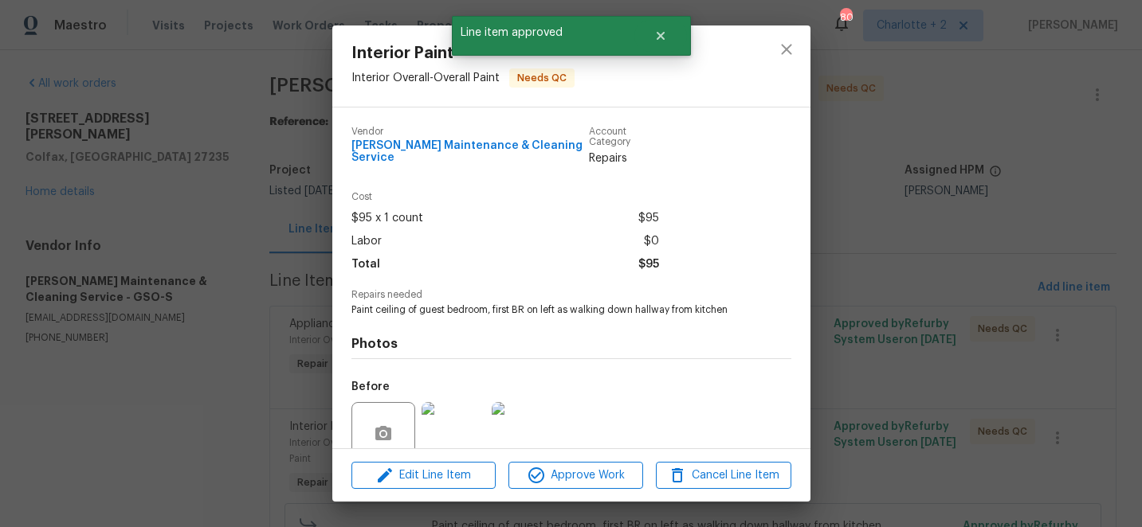
scroll to position [126, 0]
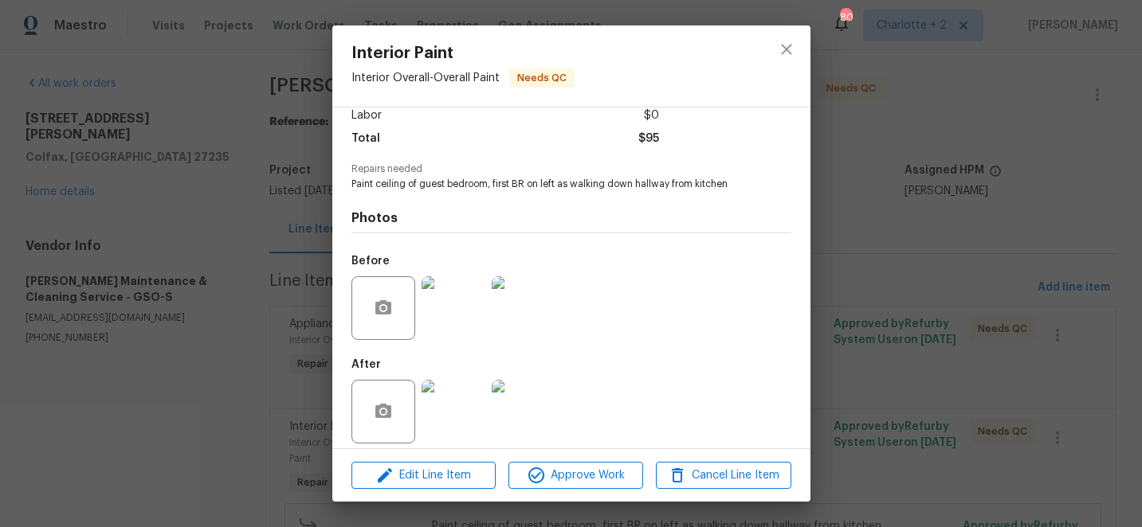
click at [446, 384] on img at bounding box center [453, 412] width 64 height 64
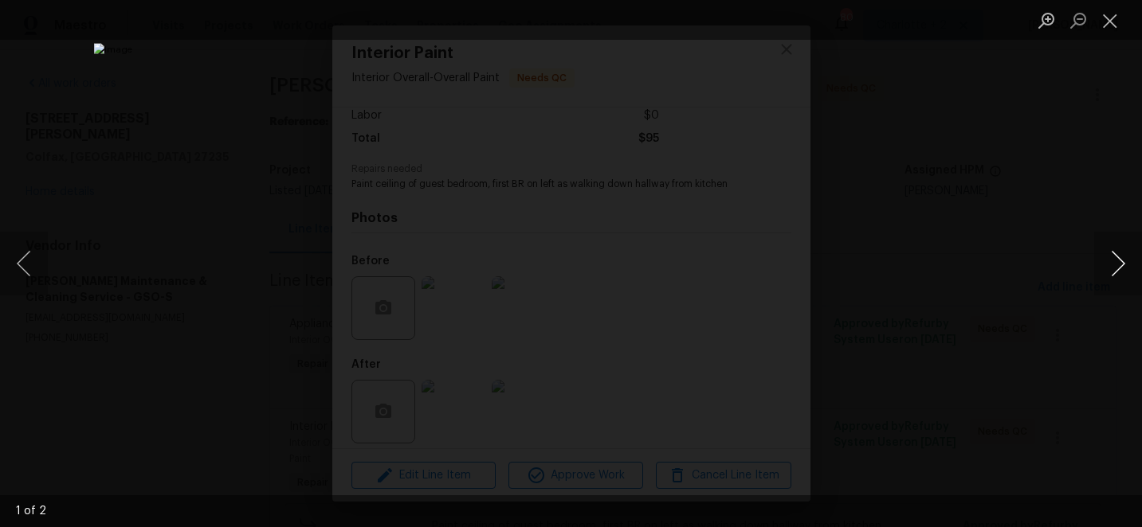
click at [1123, 268] on button "Next image" at bounding box center [1118, 264] width 48 height 64
click at [1108, 25] on button "Close lightbox" at bounding box center [1110, 20] width 32 height 28
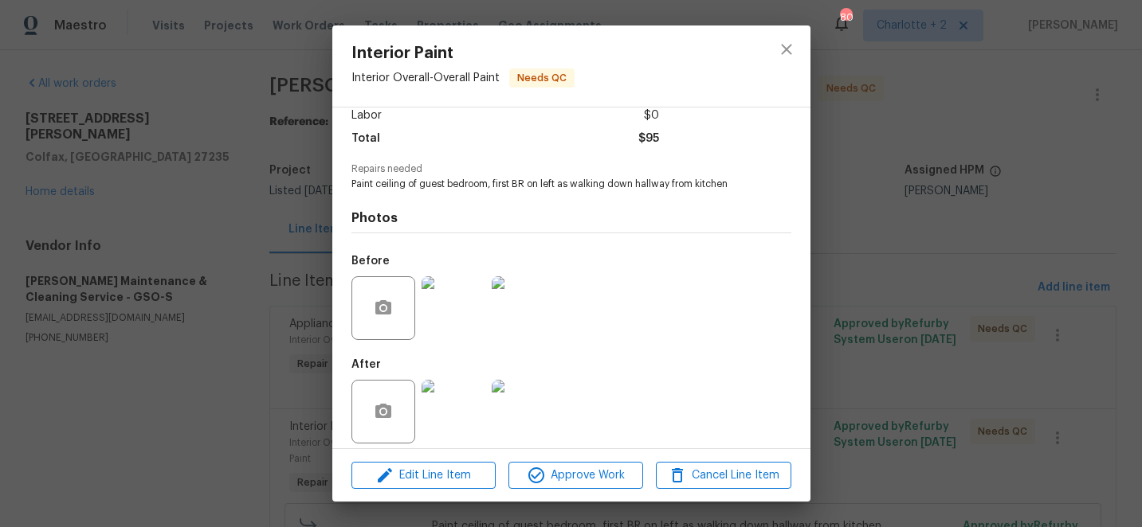
click at [474, 305] on img at bounding box center [453, 308] width 64 height 64
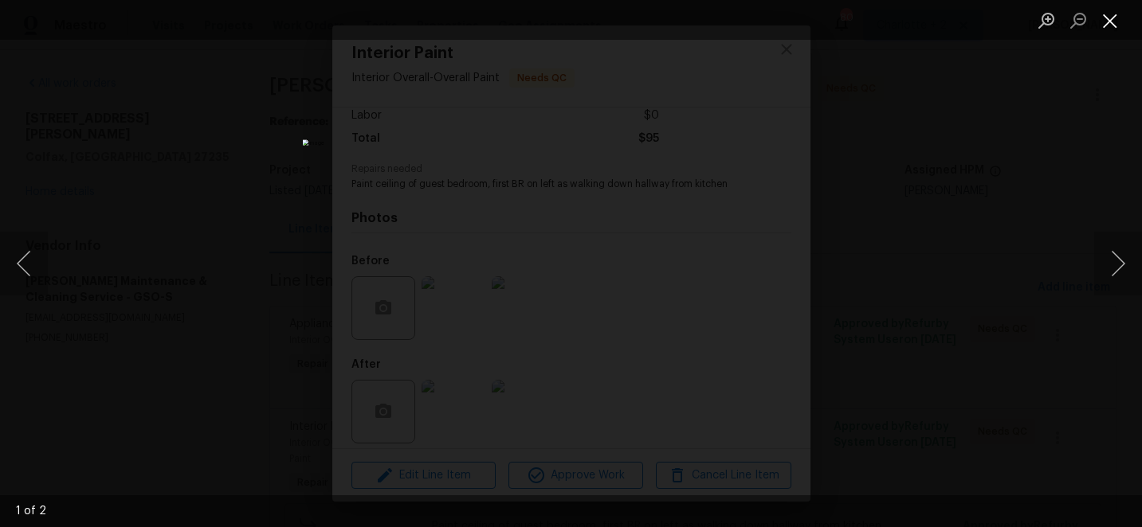
click at [1112, 24] on button "Close lightbox" at bounding box center [1110, 20] width 32 height 28
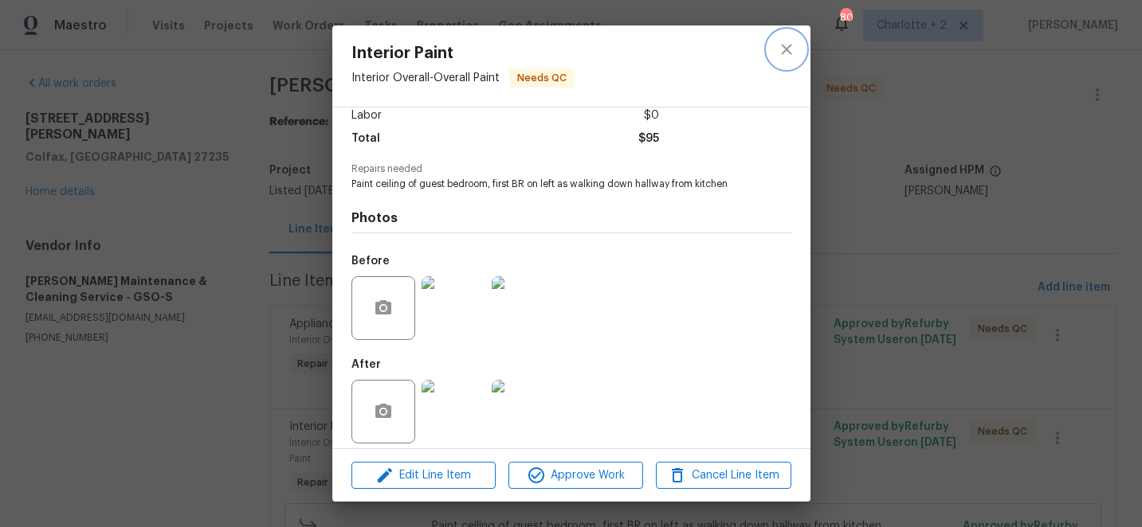
click at [785, 45] on icon "close" at bounding box center [786, 49] width 19 height 19
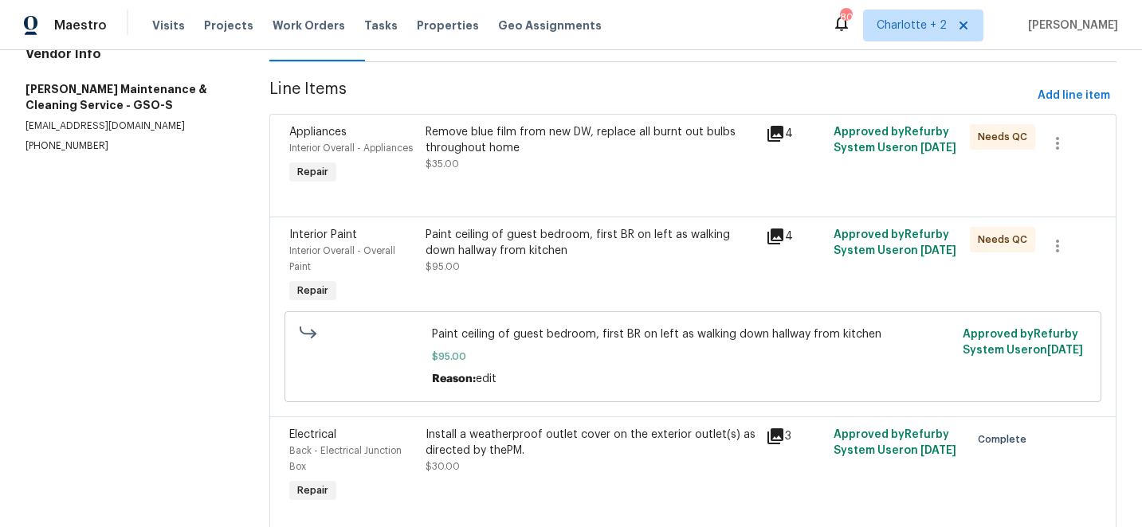
scroll to position [0, 0]
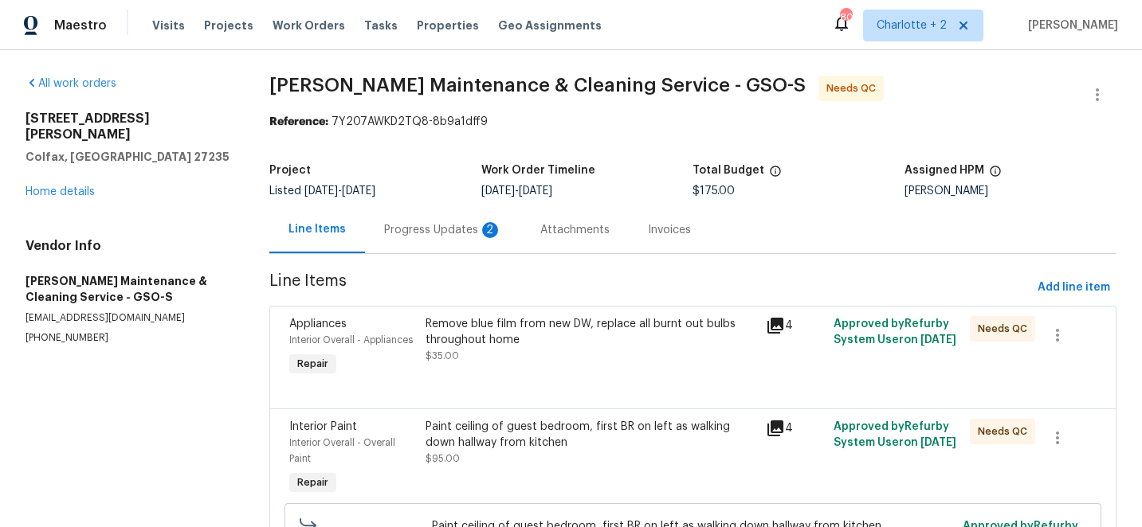
click at [425, 231] on div "Progress Updates 2" at bounding box center [443, 230] width 118 height 16
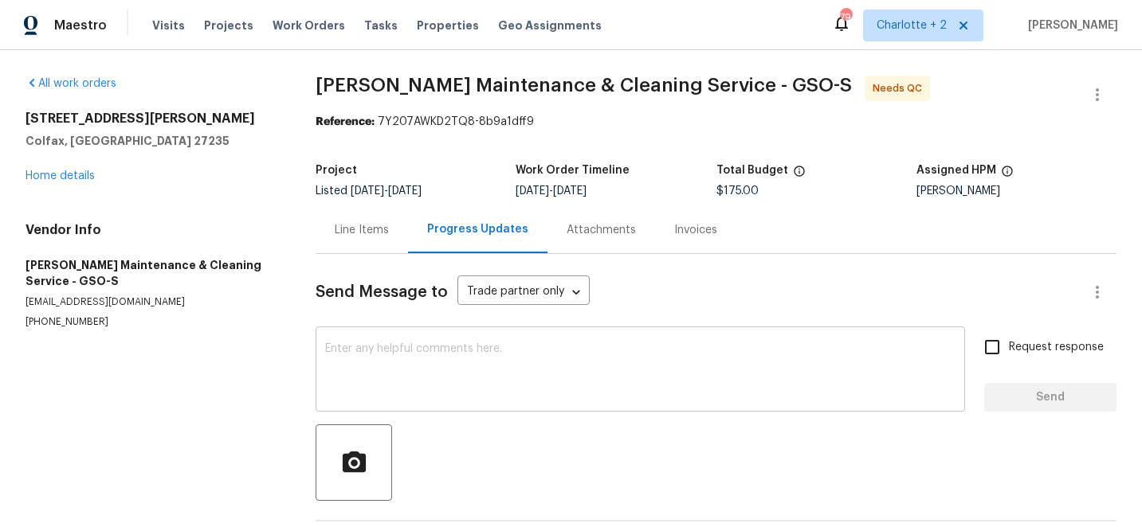
click at [492, 357] on textarea at bounding box center [640, 371] width 630 height 56
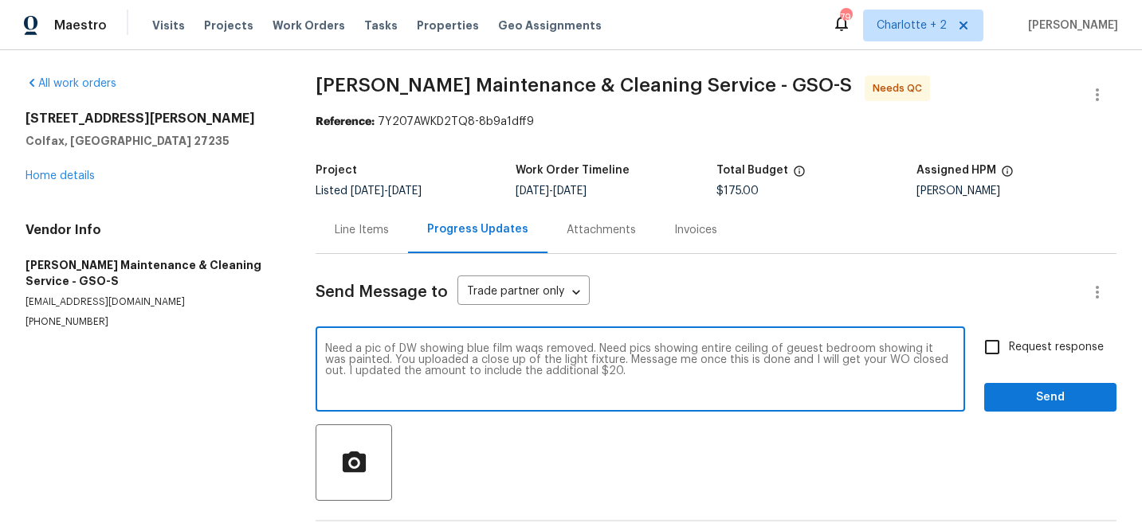
type textarea "Need a pic of DW showing blue film waqs removed. Need pics showing entire ceili…"
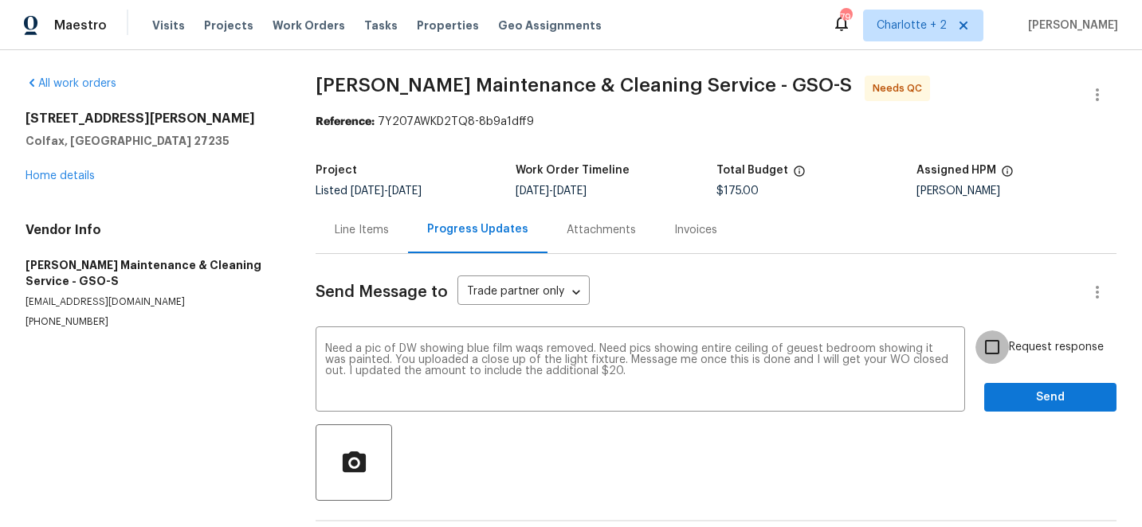
click at [993, 349] on input "Request response" at bounding box center [991, 347] width 33 height 33
checkbox input "true"
click at [796, 352] on textarea "Need a pic of DW showing blue film waqs removed. Need pics showing entire ceili…" at bounding box center [640, 371] width 630 height 56
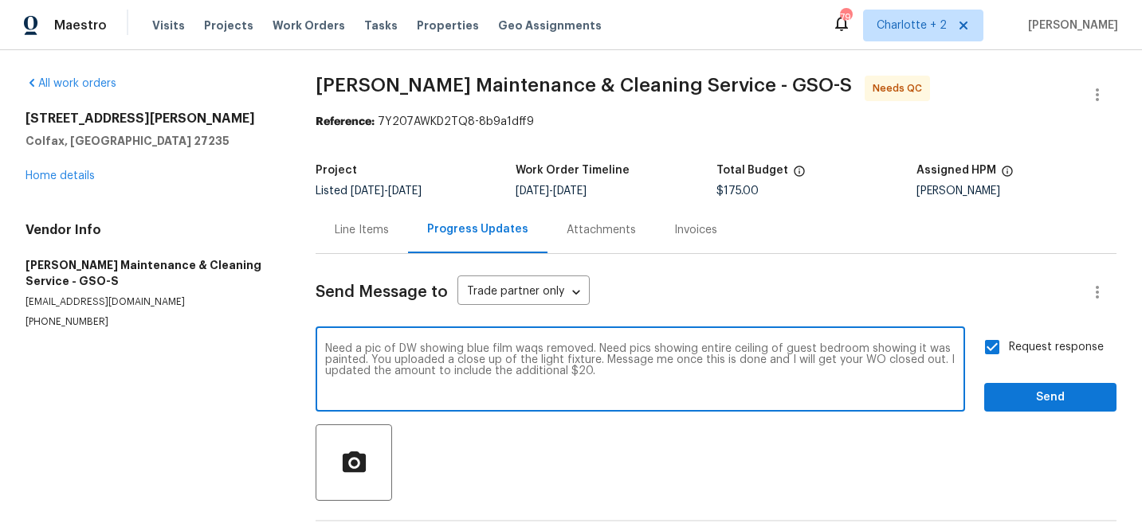
click at [399, 350] on textarea "Need a pic of DW showing blue film waqs removed. Need pics showing entire ceili…" at bounding box center [640, 371] width 630 height 56
click at [554, 354] on textarea "Need a pic of the DW showing blue film waqs removed. Need pics showing entire c…" at bounding box center [640, 371] width 630 height 56
click at [486, 350] on textarea "Need a pic of the DW showing blue film was removed. Need pics showing entire ce…" at bounding box center [640, 371] width 630 height 56
click at [943, 353] on textarea "Need a pic of the DW showing the blue film was removed. Need pics showing entir…" at bounding box center [640, 371] width 630 height 56
type textarea "Need a pic of the DW showing the blue film was removed. Need pics showing entir…"
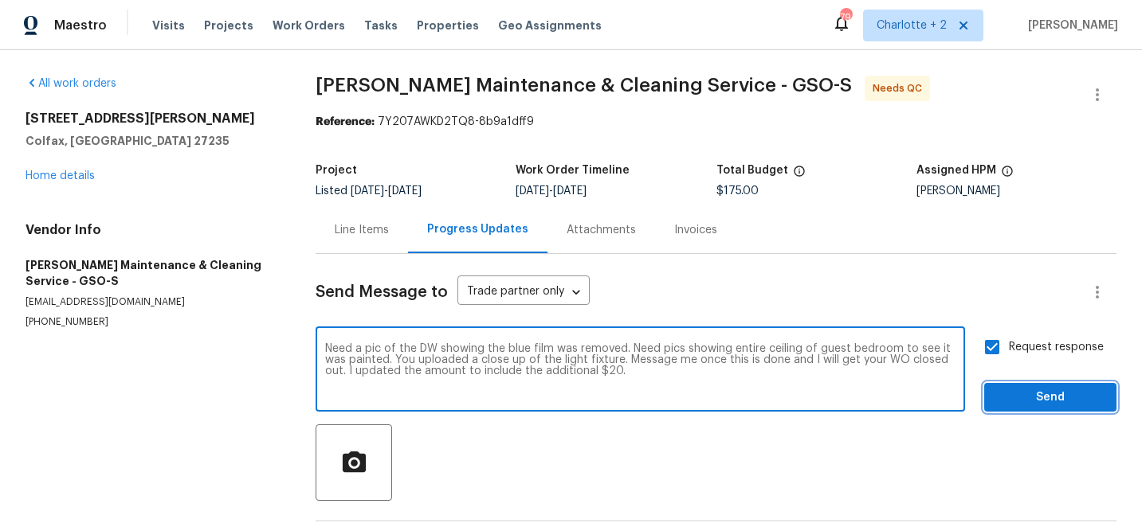
click at [1043, 400] on span "Send" at bounding box center [1050, 398] width 107 height 20
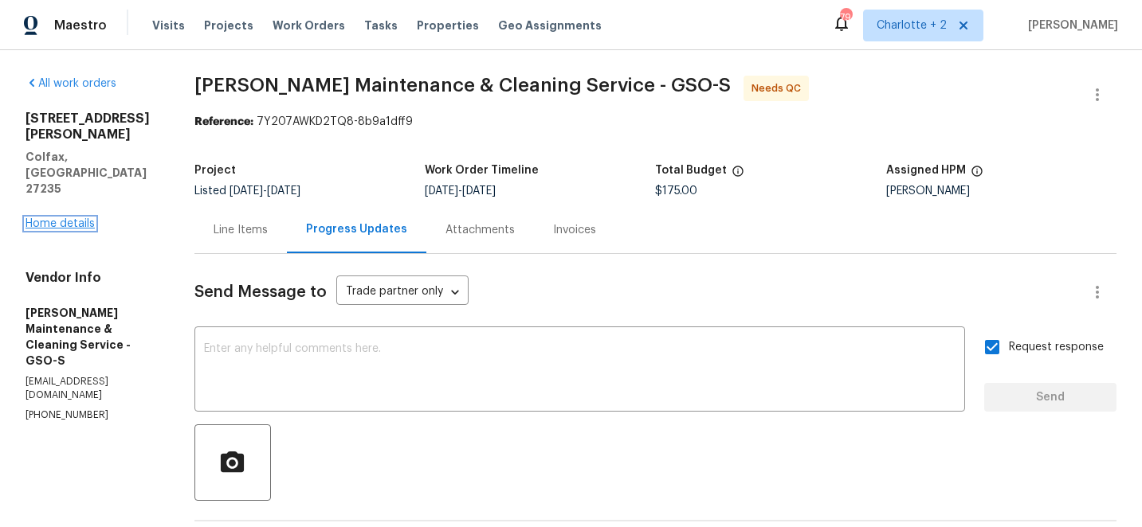
click at [65, 218] on link "Home details" at bounding box center [59, 223] width 69 height 11
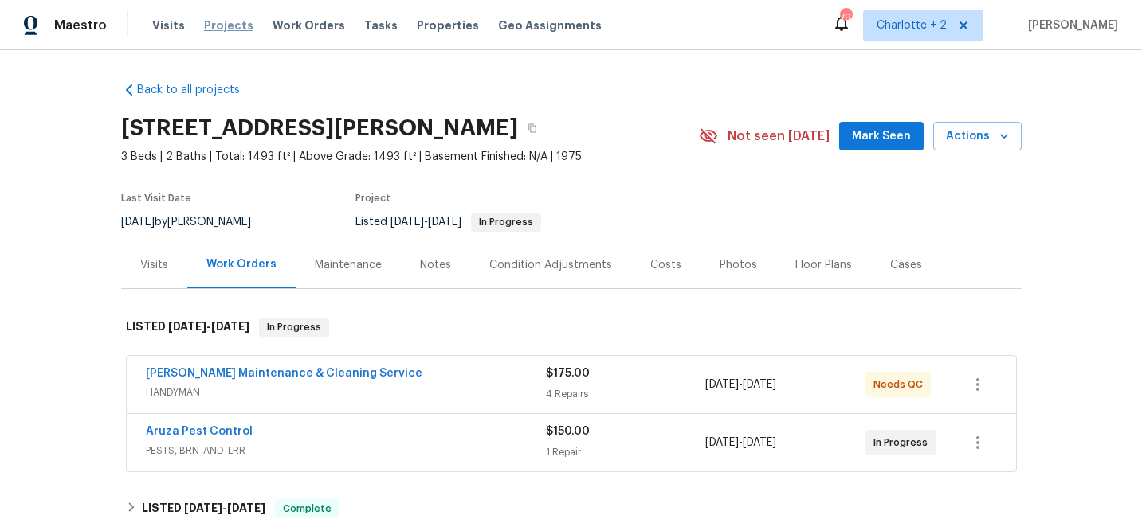
click at [213, 23] on span "Projects" at bounding box center [228, 26] width 49 height 16
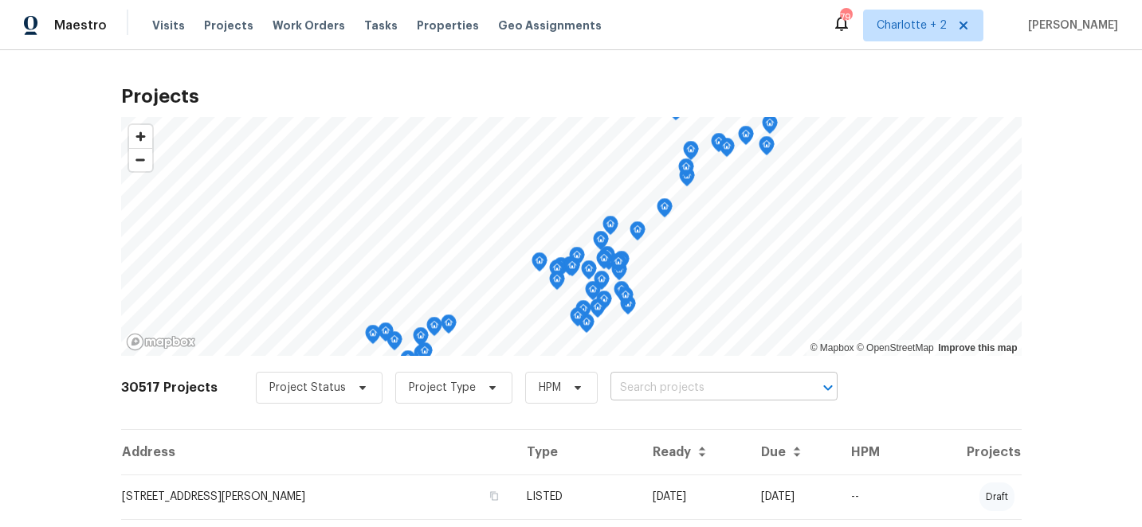
click at [658, 384] on input "text" at bounding box center [701, 388] width 182 height 25
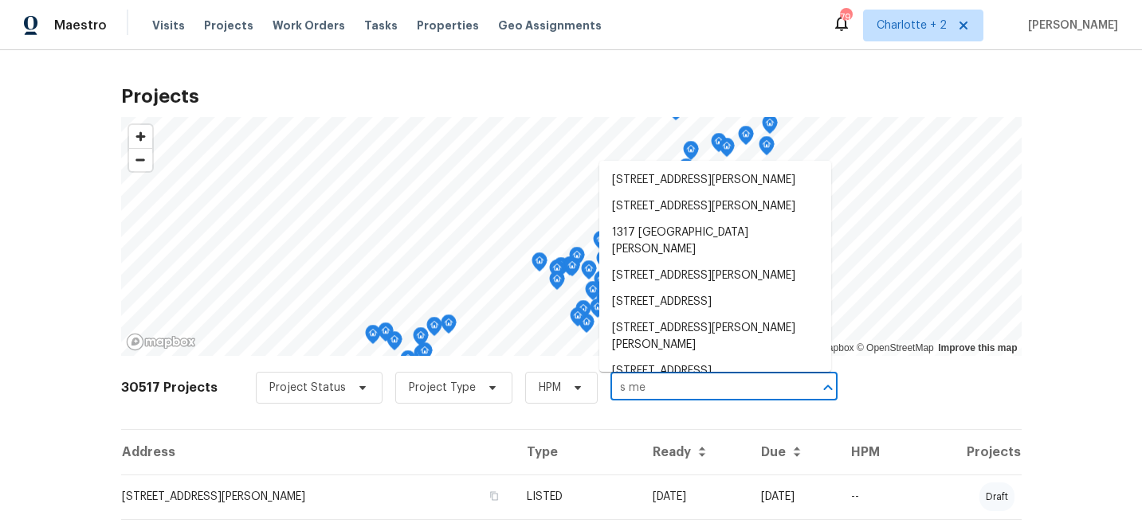
type input "s meb"
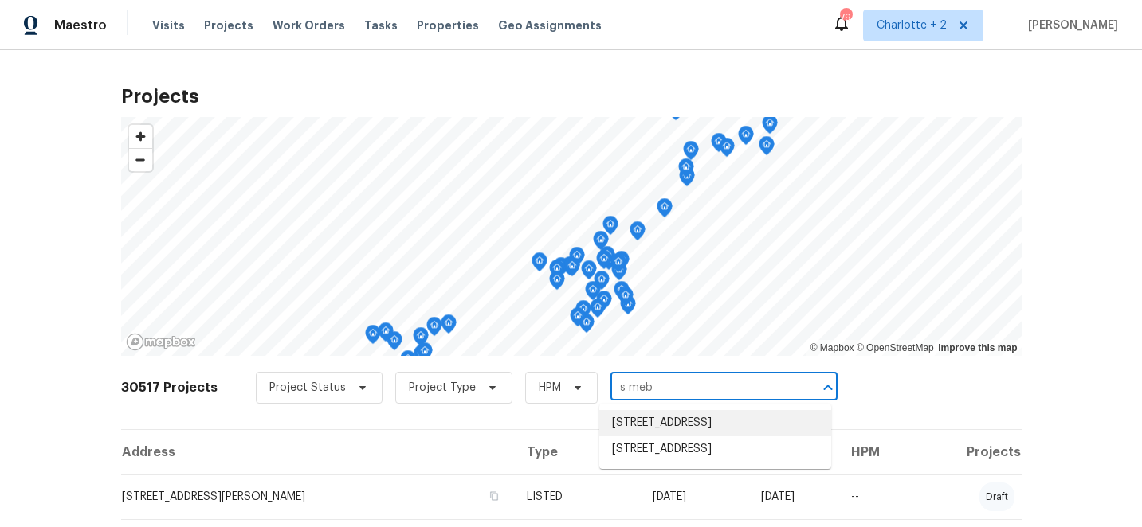
click at [708, 425] on li "[STREET_ADDRESS]" at bounding box center [715, 423] width 232 height 26
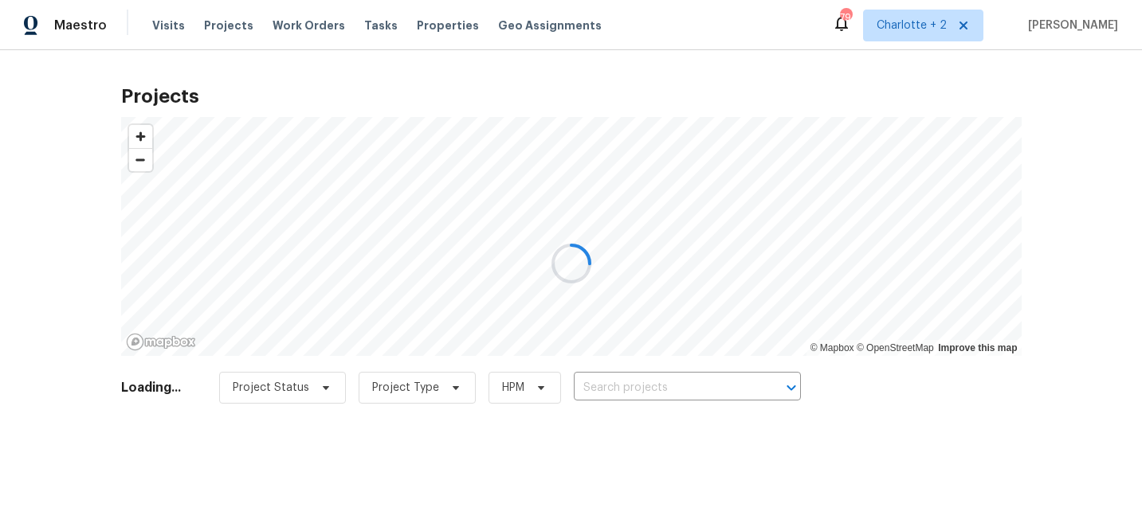
type input "[STREET_ADDRESS]"
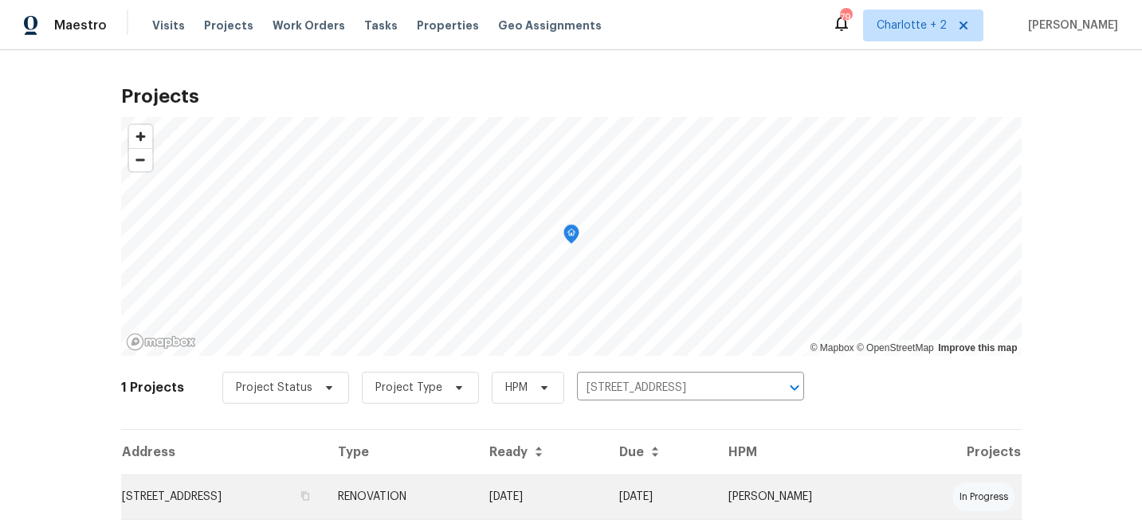
click at [476, 494] on td "RENOVATION" at bounding box center [400, 497] width 151 height 45
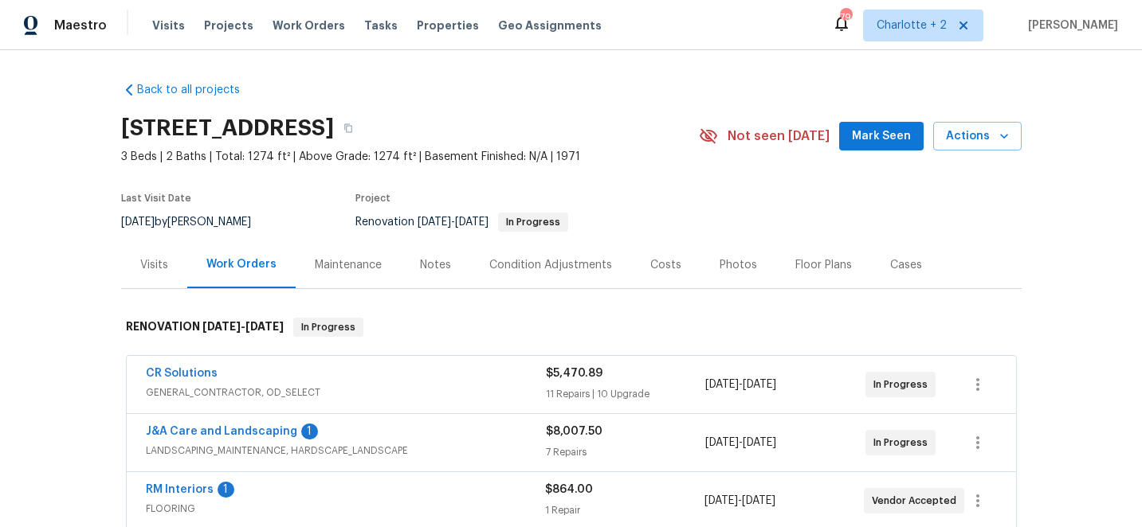
click at [663, 259] on div "Costs" at bounding box center [665, 265] width 31 height 16
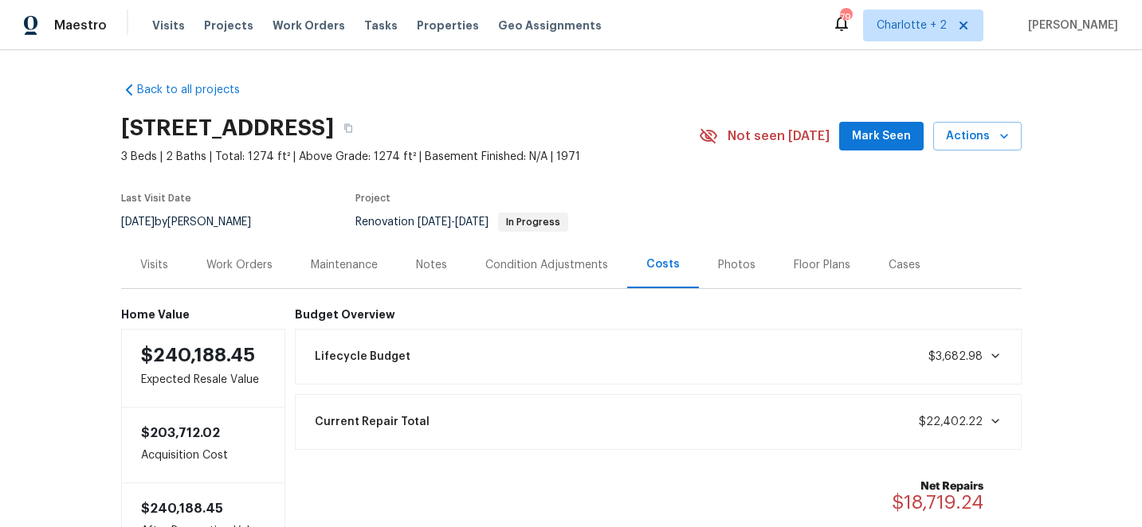
click at [256, 265] on div "Work Orders" at bounding box center [239, 265] width 66 height 16
